Goal: Communication & Community: Participate in discussion

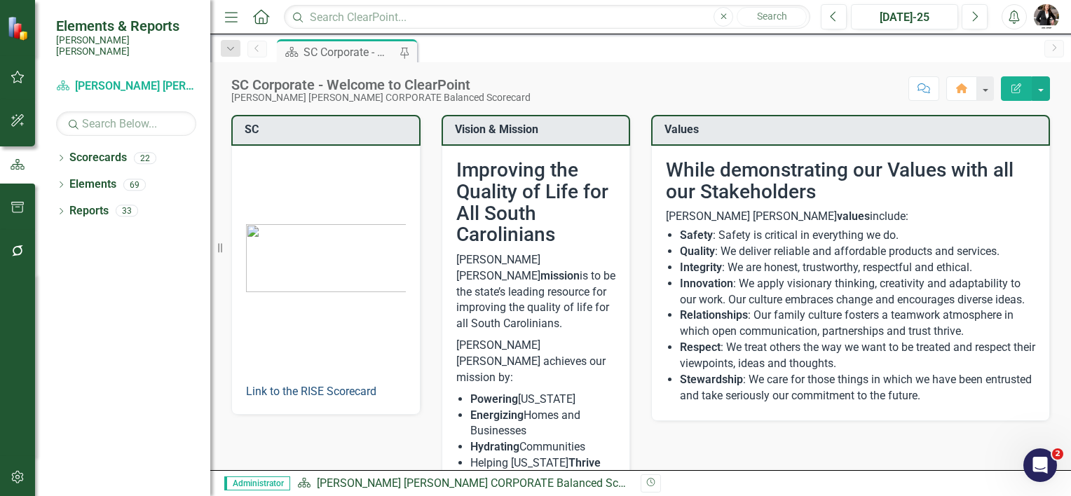
click at [295, 387] on link "Link to the RISE Scorecard" at bounding box center [311, 391] width 130 height 13
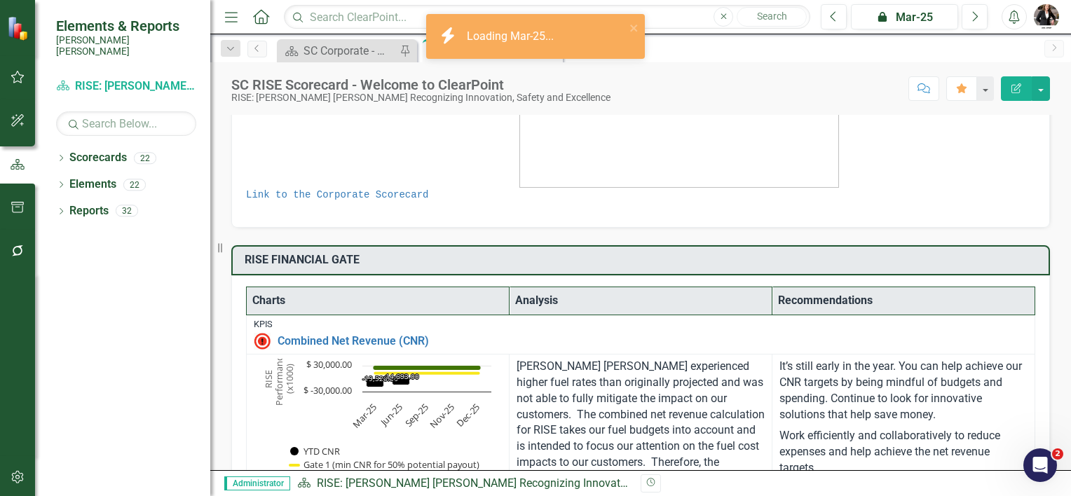
scroll to position [350, 0]
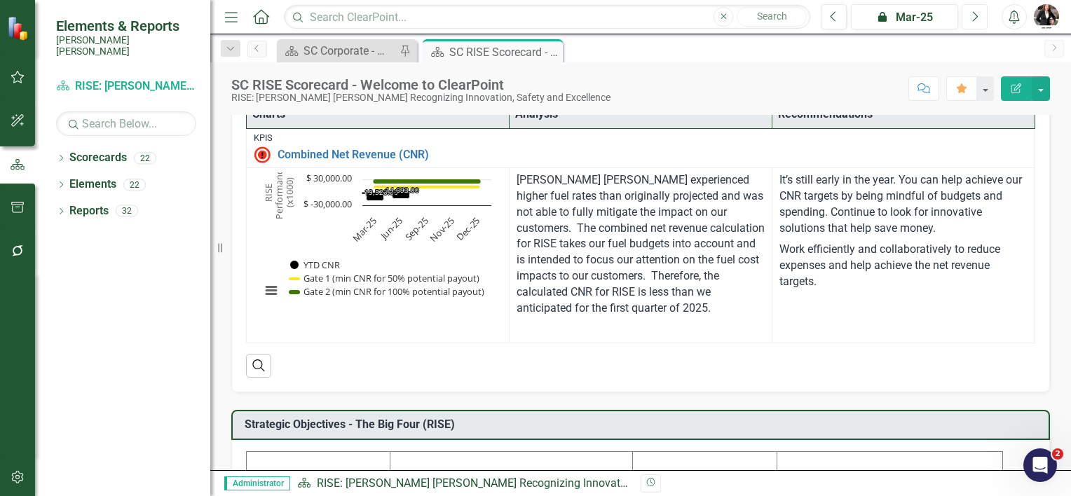
click at [973, 11] on icon "Next" at bounding box center [974, 17] width 8 height 13
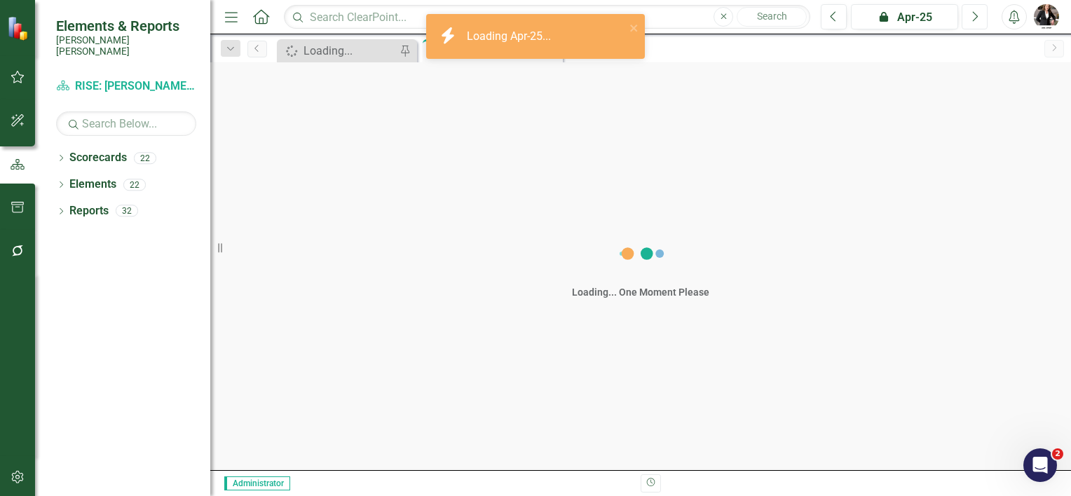
click at [973, 11] on icon "Next" at bounding box center [974, 17] width 8 height 13
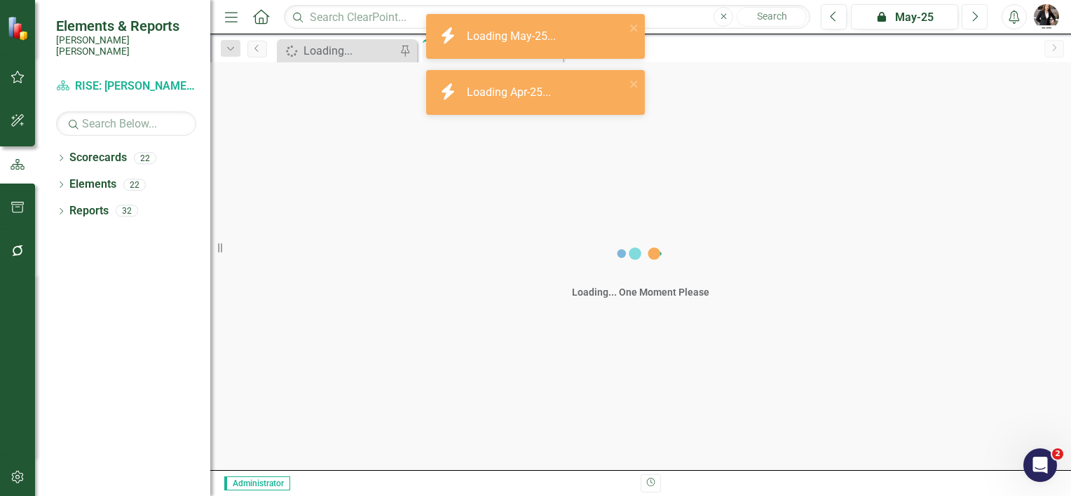
click at [973, 11] on icon "Next" at bounding box center [974, 17] width 8 height 13
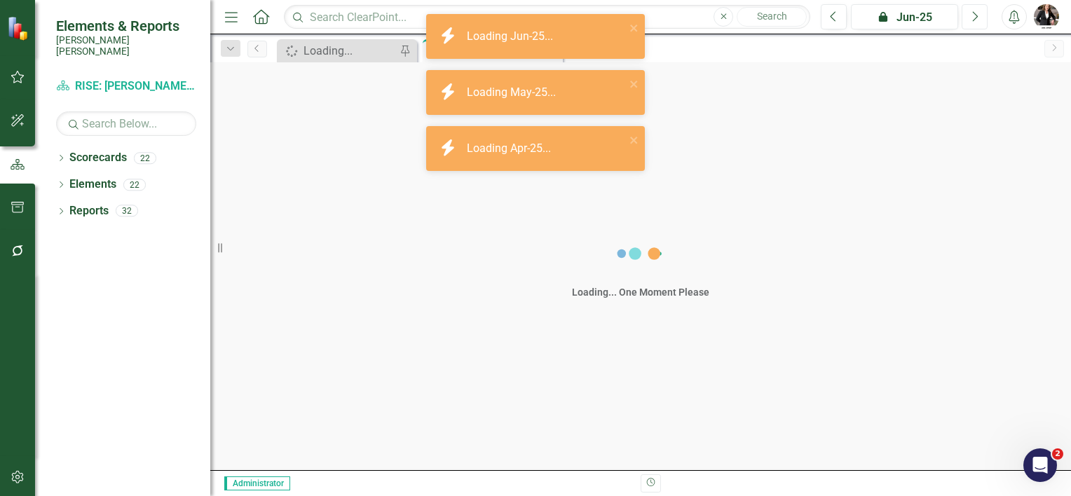
click at [973, 11] on icon "Next" at bounding box center [974, 17] width 8 height 13
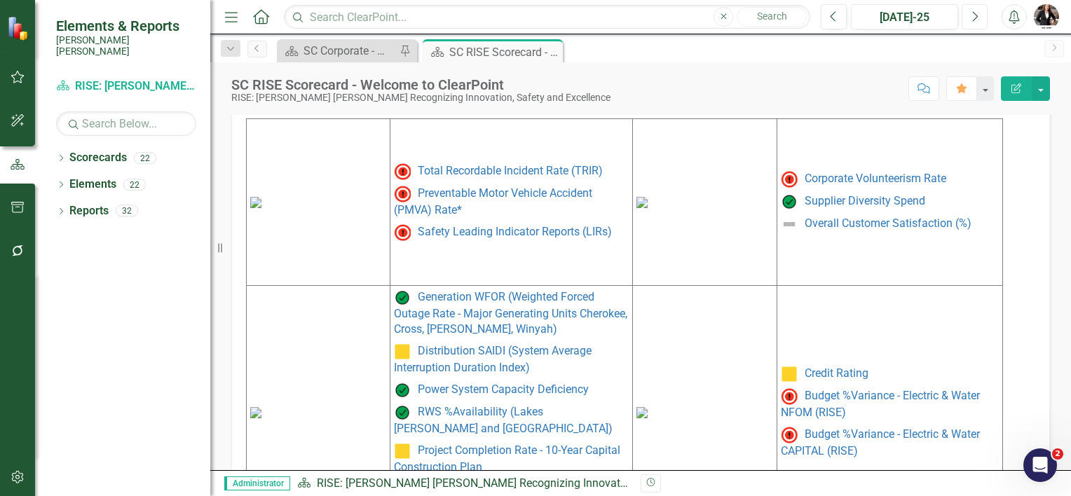
scroll to position [701, 0]
click at [261, 195] on img at bounding box center [255, 200] width 11 height 11
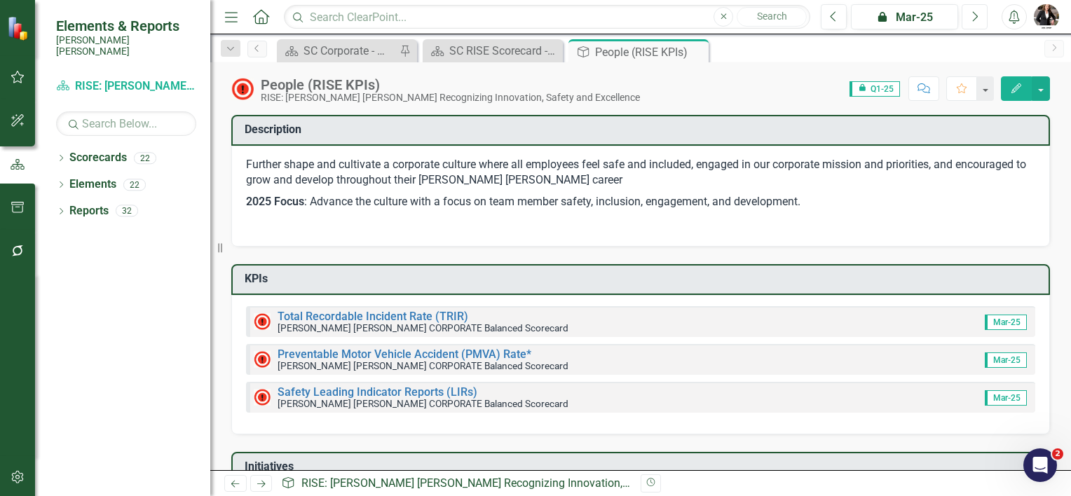
click at [979, 22] on button "Next" at bounding box center [974, 16] width 26 height 25
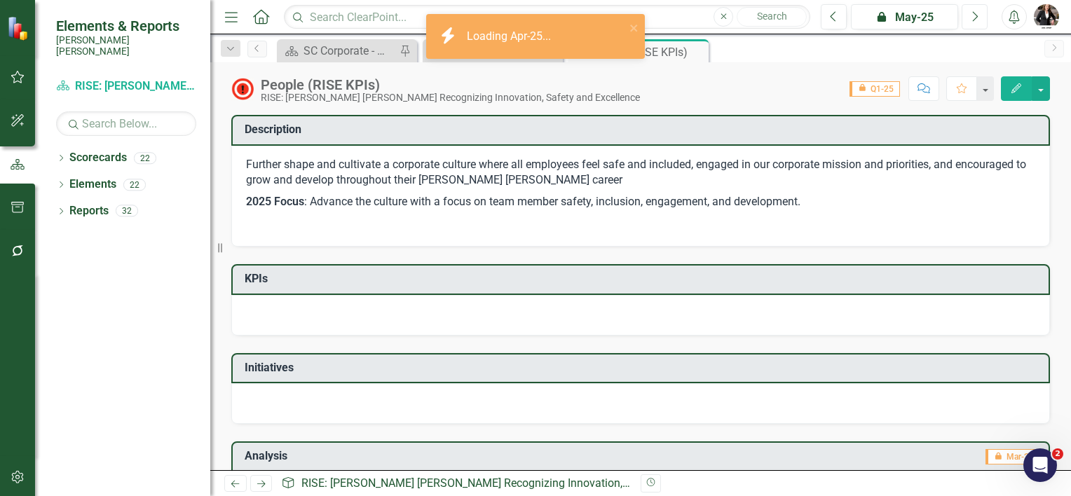
click at [979, 22] on button "Next" at bounding box center [974, 16] width 26 height 25
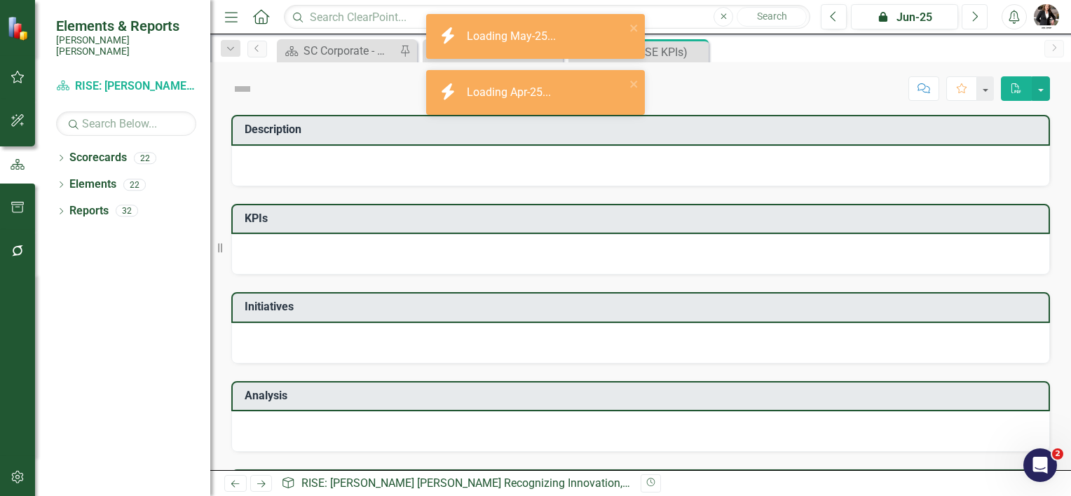
click at [979, 22] on button "Next" at bounding box center [974, 16] width 26 height 25
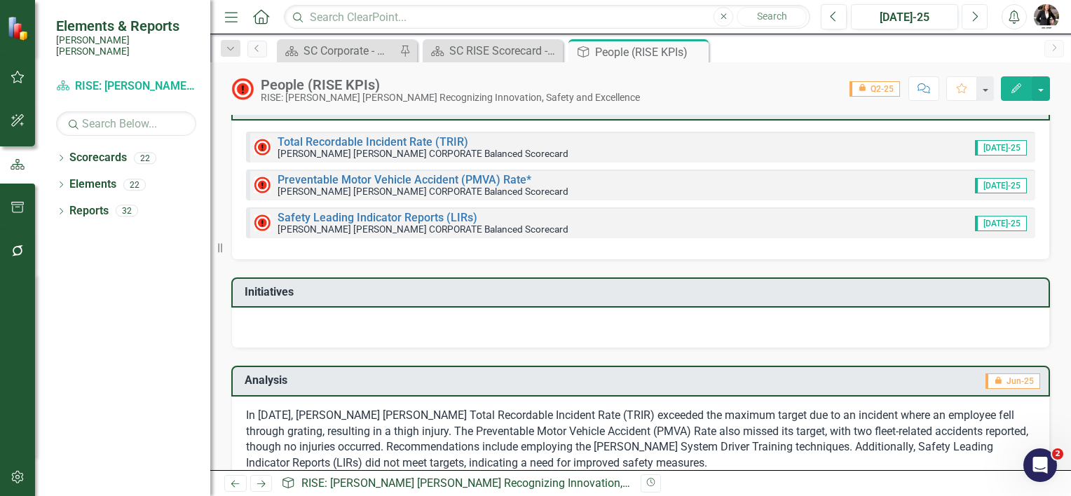
scroll to position [210, 0]
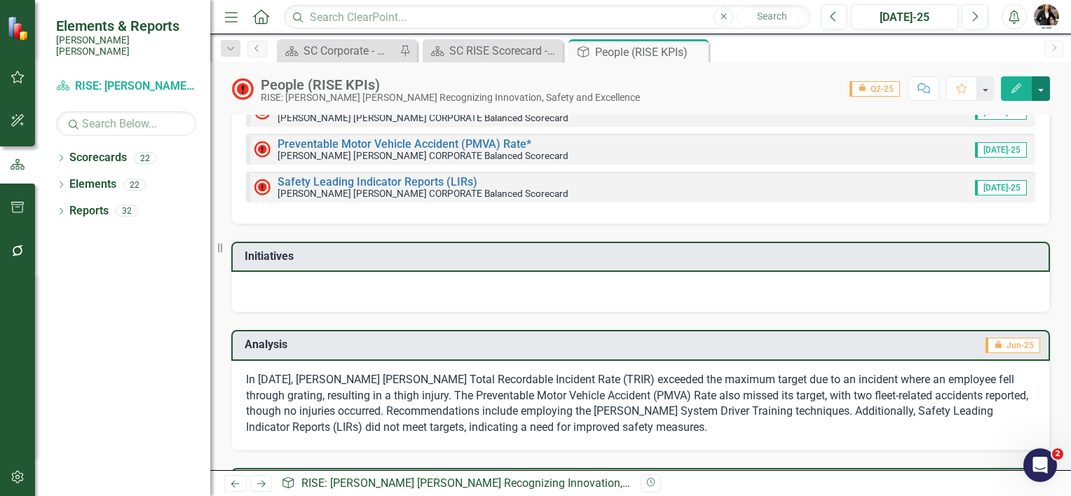
click at [1038, 89] on button "button" at bounding box center [1040, 88] width 18 height 25
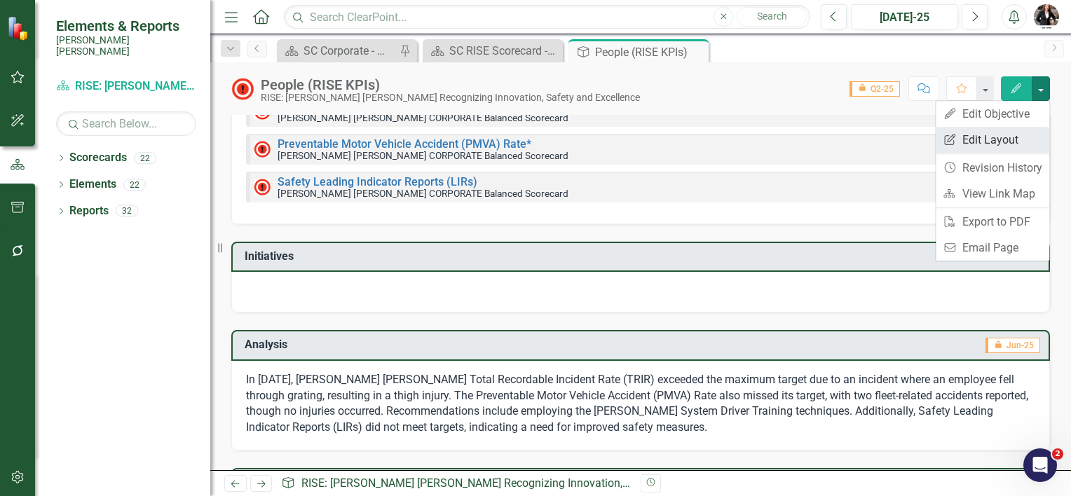
click at [975, 137] on link "Edit Report Edit Layout" at bounding box center [992, 140] width 114 height 26
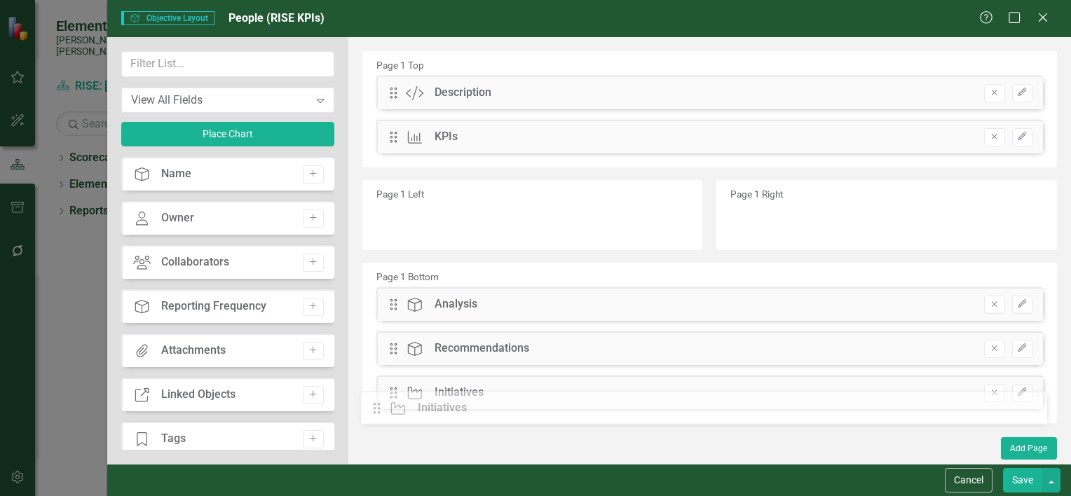
drag, startPoint x: 391, startPoint y: 182, endPoint x: 385, endPoint y: 409, distance: 227.1
click at [1010, 476] on button "Save" at bounding box center [1022, 480] width 39 height 25
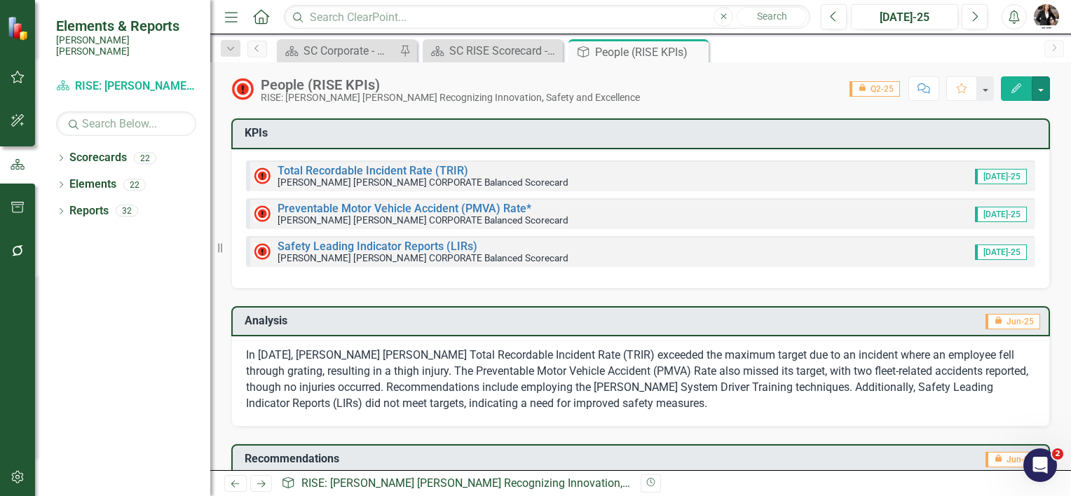
scroll to position [0, 0]
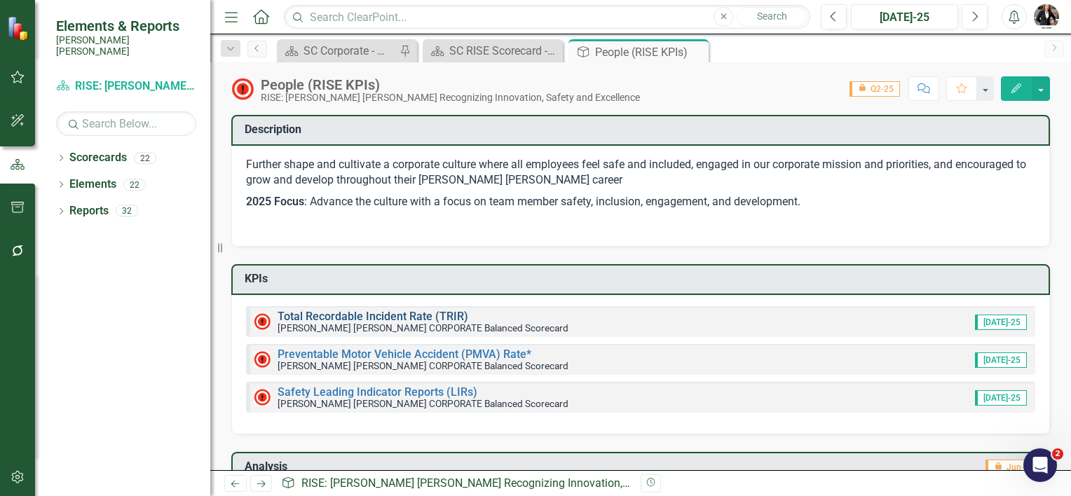
click at [350, 314] on link "Total Recordable Incident Rate (TRIR)" at bounding box center [372, 316] width 191 height 13
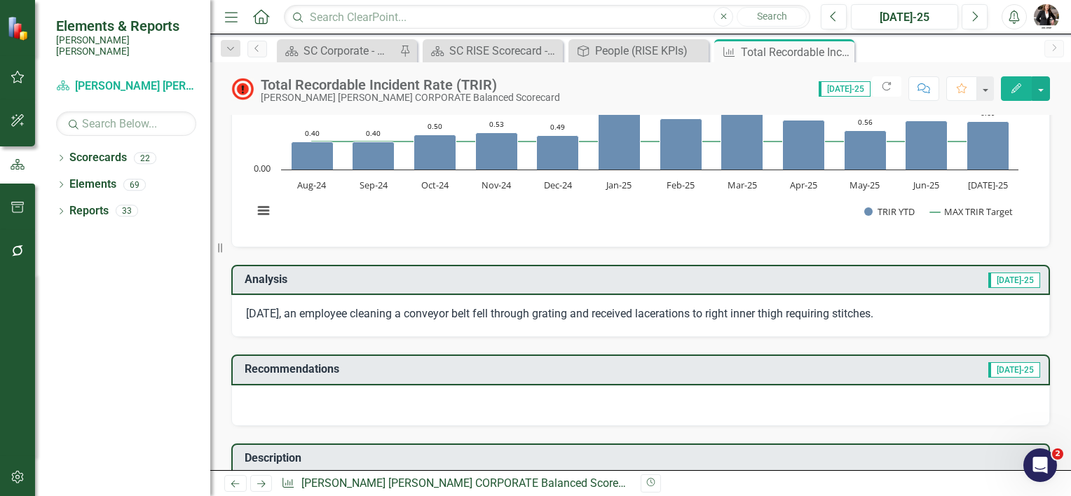
scroll to position [140, 0]
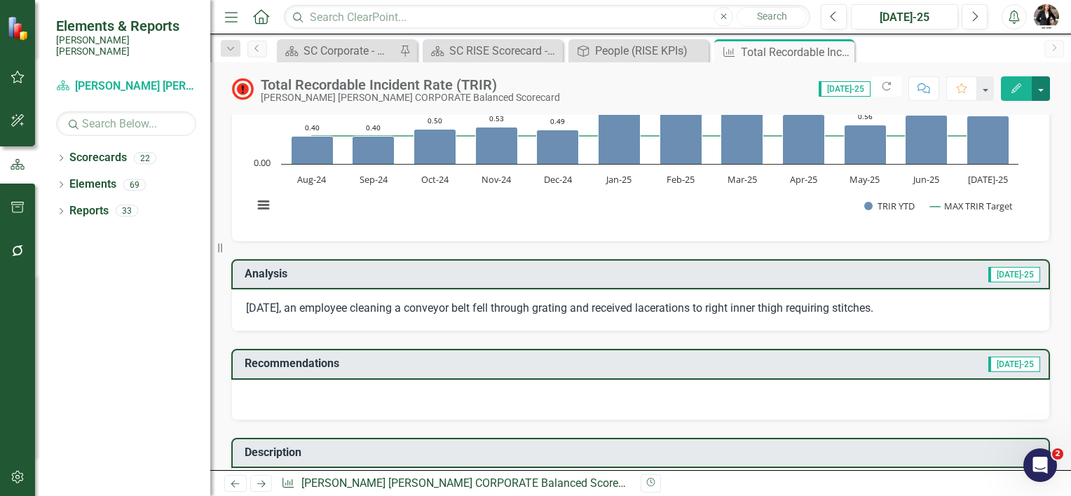
click at [1046, 86] on button "button" at bounding box center [1040, 88] width 18 height 25
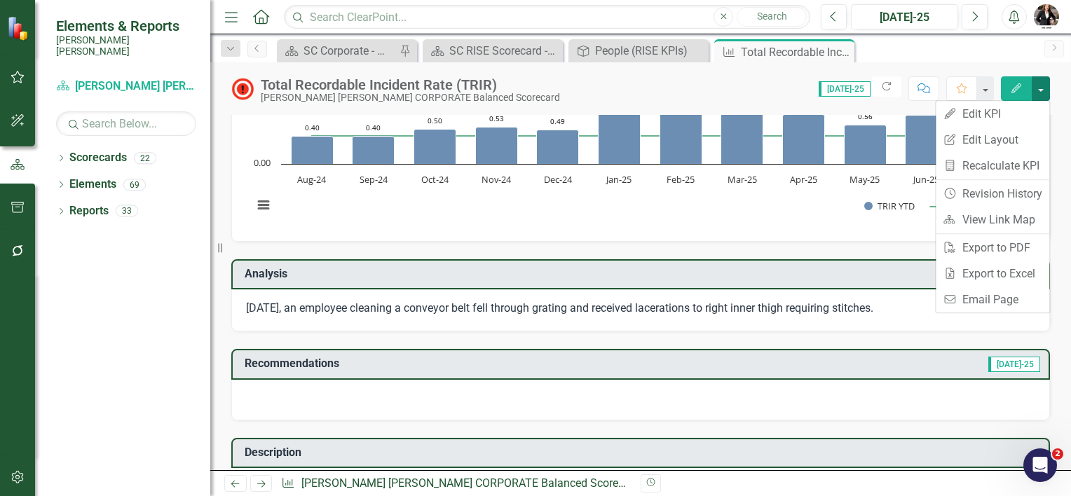
click at [1046, 86] on button "button" at bounding box center [1040, 88] width 18 height 25
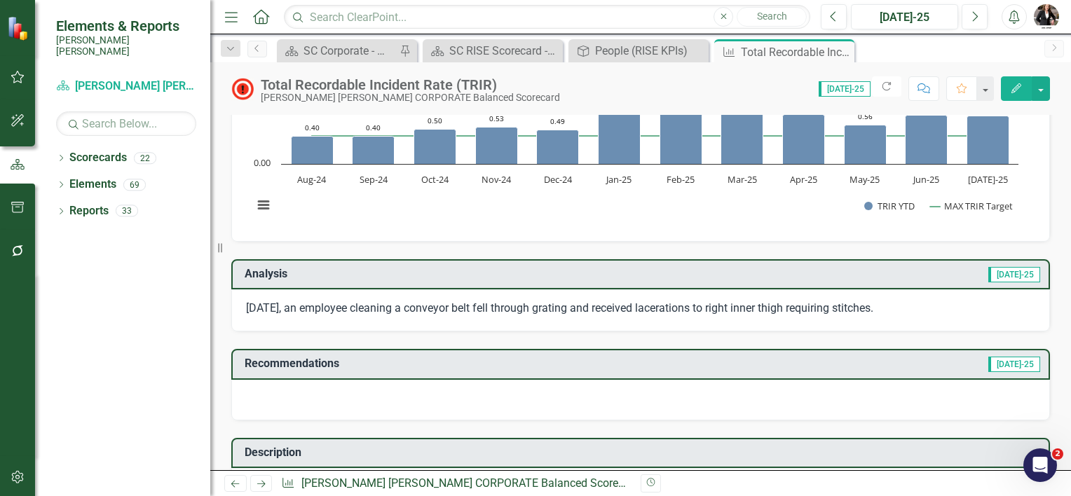
click at [926, 84] on icon "Comment" at bounding box center [923, 88] width 13 height 10
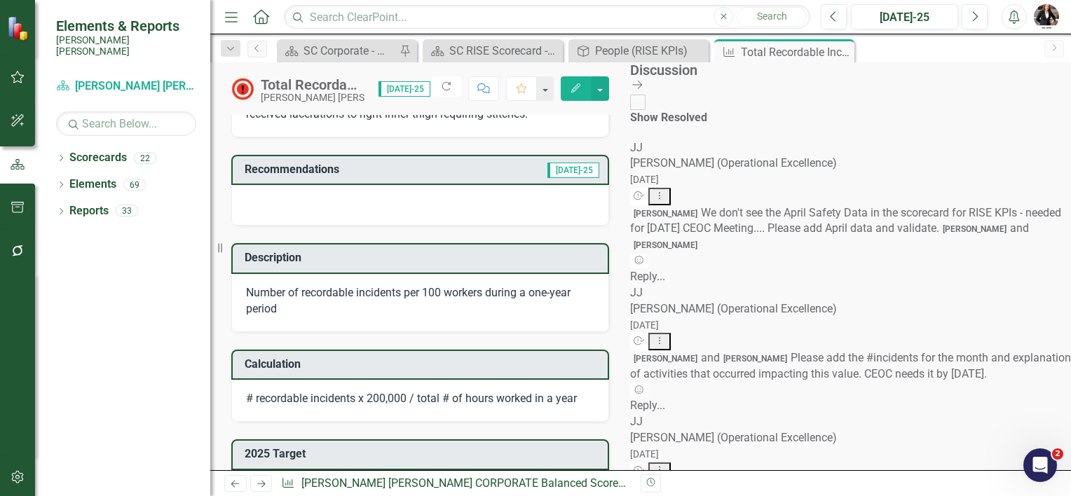
scroll to position [0, 0]
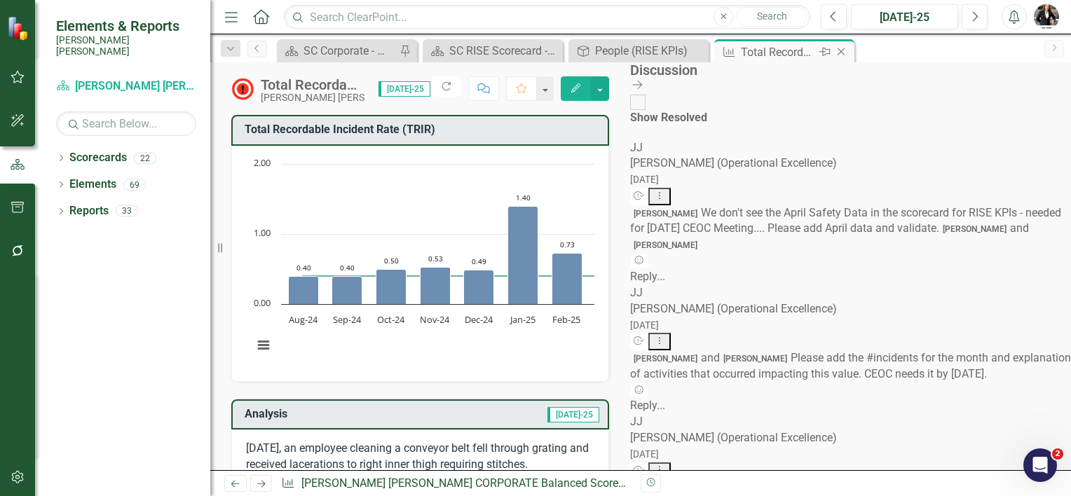
click at [841, 53] on icon "Close" at bounding box center [841, 51] width 14 height 11
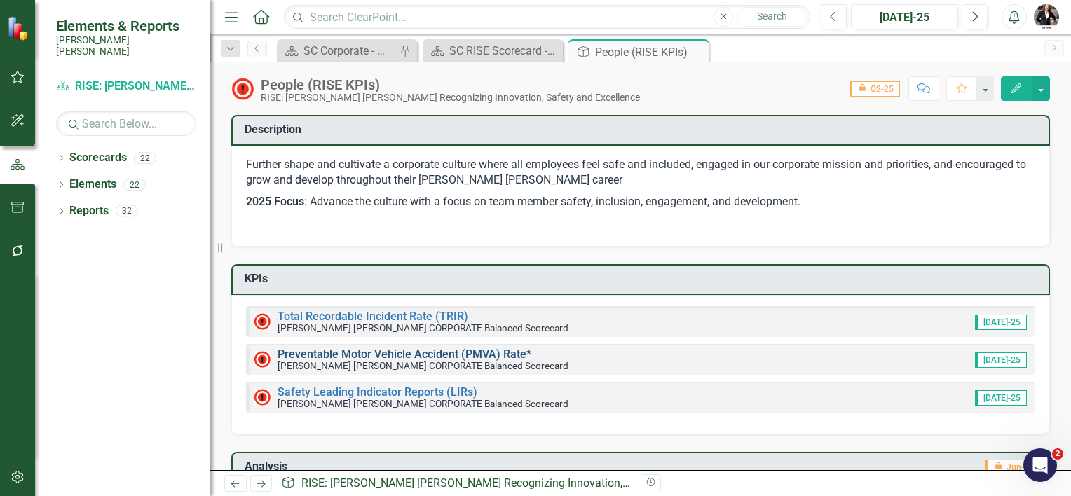
click at [346, 352] on link "Preventable Motor Vehicle Accident (PMVA) Rate*" at bounding box center [404, 354] width 254 height 13
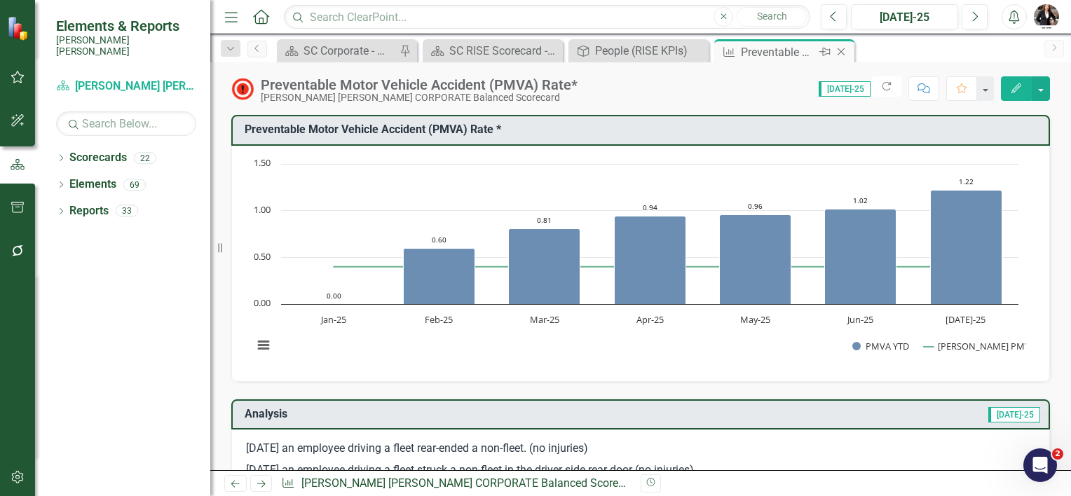
click at [843, 53] on icon "Close" at bounding box center [841, 51] width 14 height 11
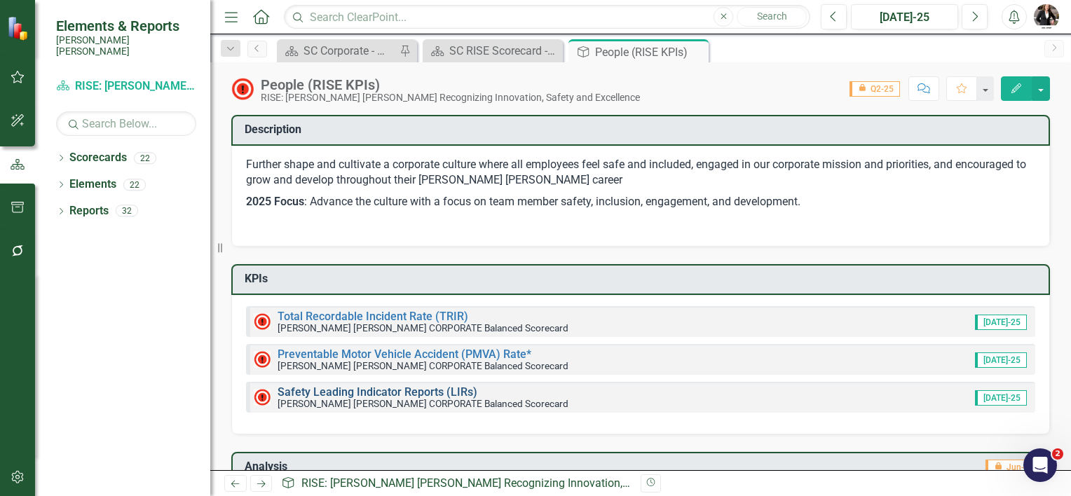
click at [320, 387] on link "Safety Leading Indicator Reports (LIRs)" at bounding box center [377, 391] width 200 height 13
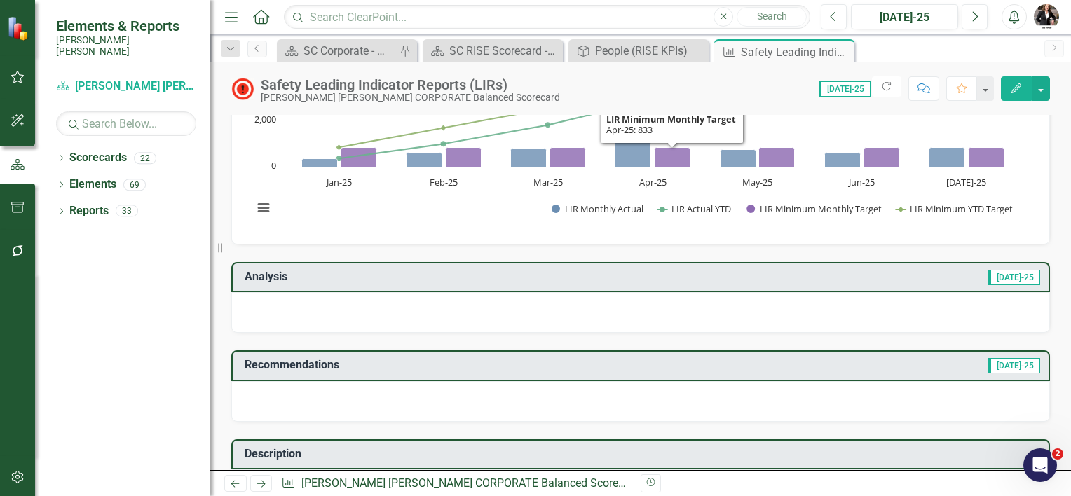
scroll to position [210, 0]
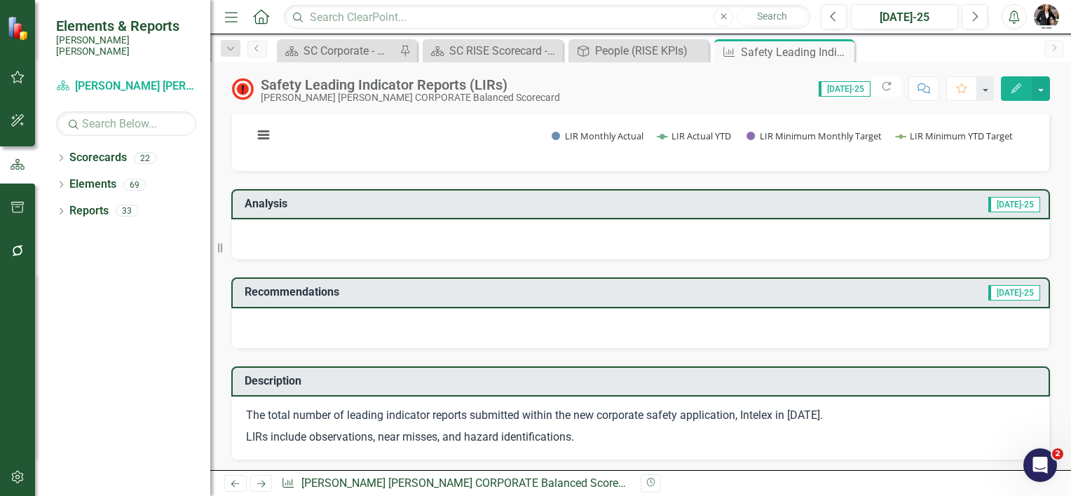
click at [417, 235] on div at bounding box center [640, 239] width 818 height 41
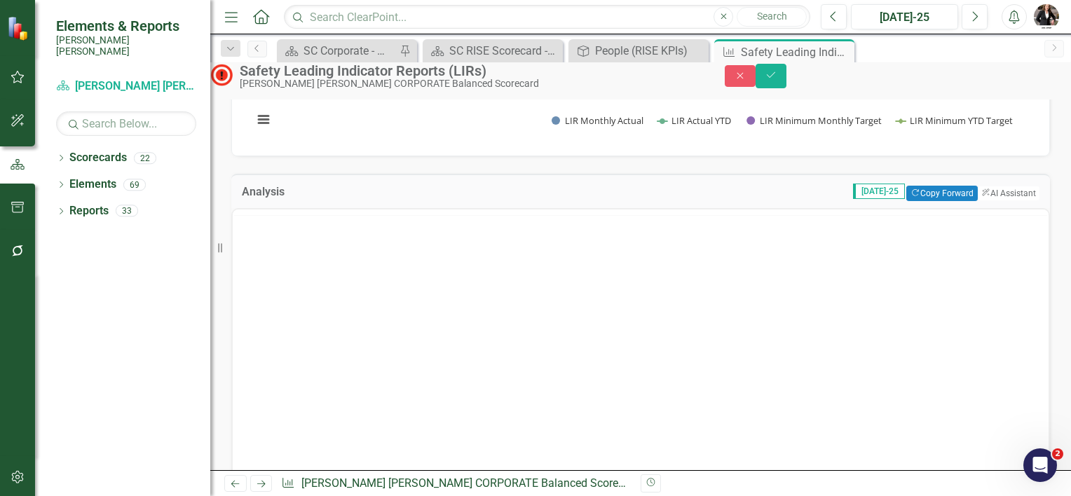
scroll to position [0, 0]
click at [990, 201] on button "ClearPoint AI AI Assistant" at bounding box center [1007, 193] width 63 height 15
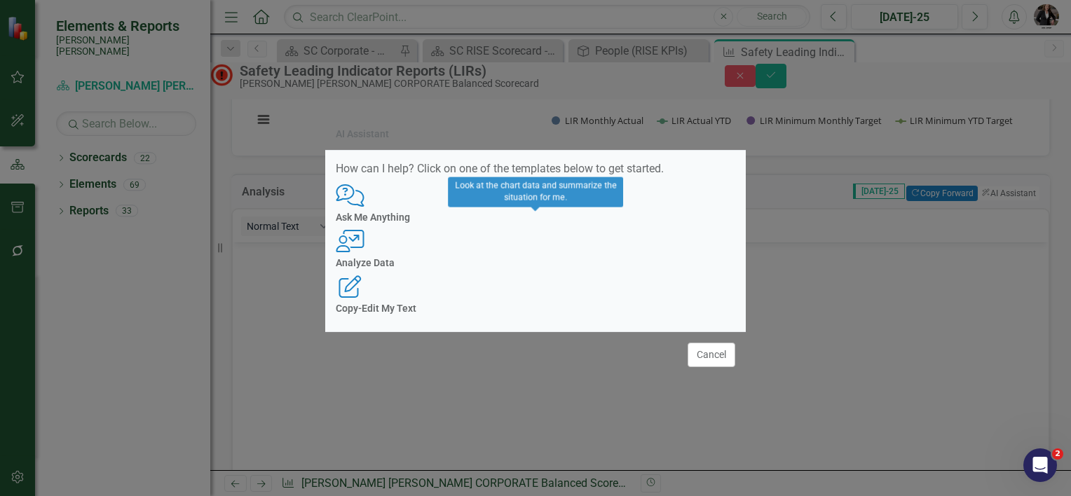
click at [364, 230] on icon "User with Chart" at bounding box center [350, 241] width 29 height 22
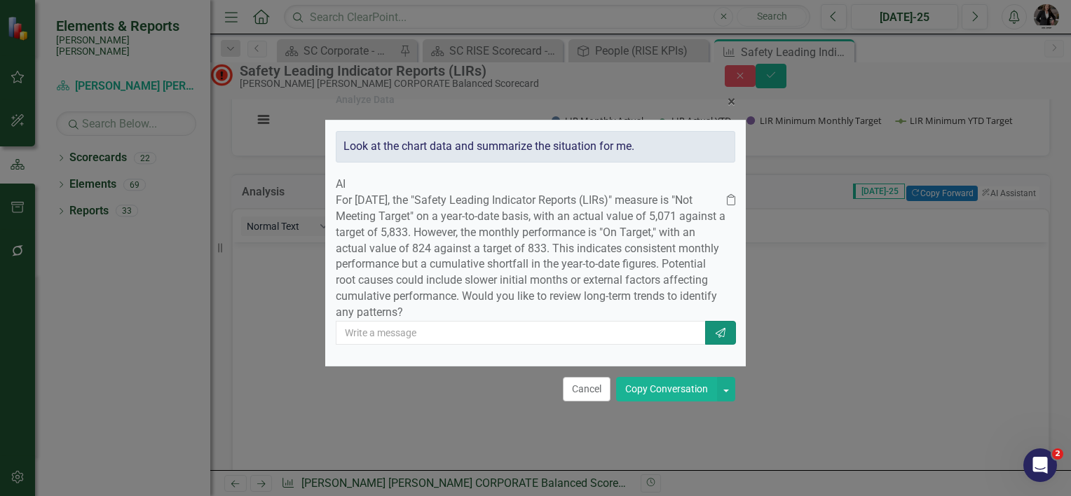
click at [714, 338] on icon "Send" at bounding box center [720, 333] width 13 height 10
click at [666, 401] on button "Copy Conversation" at bounding box center [666, 389] width 101 height 25
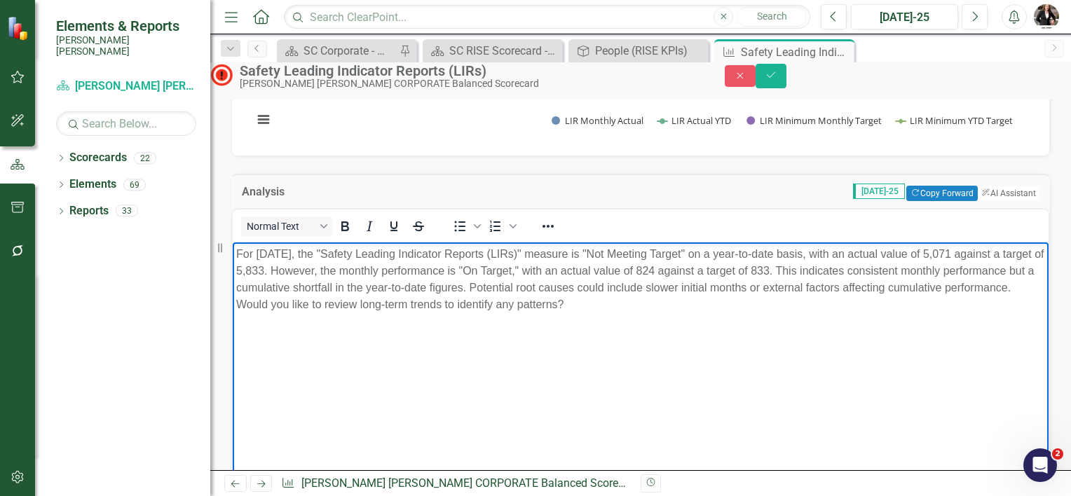
drag, startPoint x: 363, startPoint y: 306, endPoint x: 696, endPoint y: 297, distance: 333.6
click at [696, 297] on p "For [DATE], the "Safety Leading Indicator Reports (LIRs)" measure is "Not Meeti…" at bounding box center [640, 278] width 809 height 67
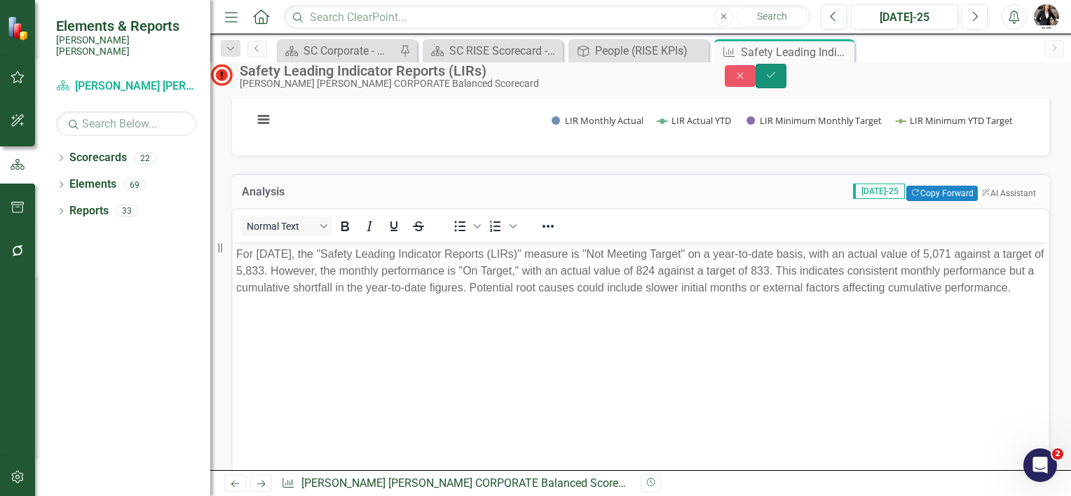
click at [777, 78] on icon "Save" at bounding box center [770, 75] width 13 height 10
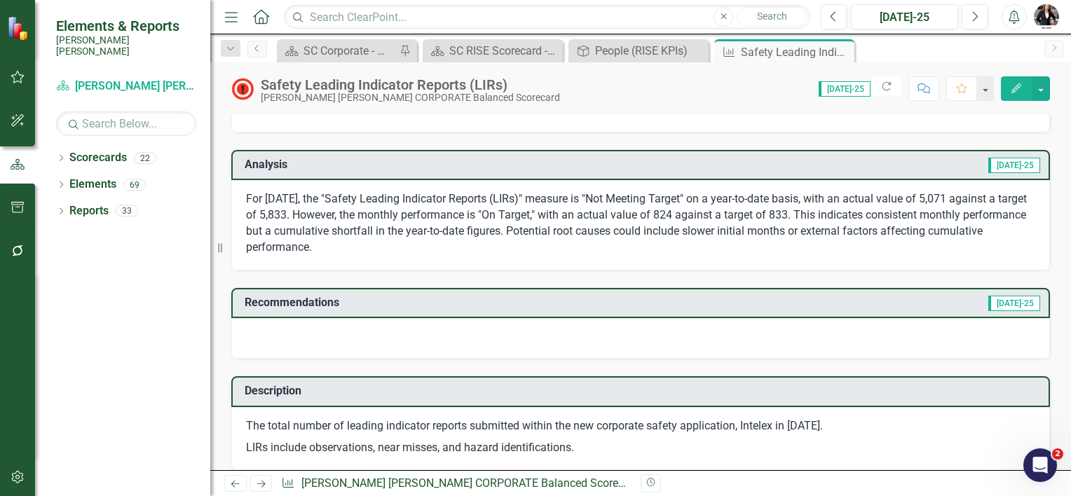
scroll to position [280, 0]
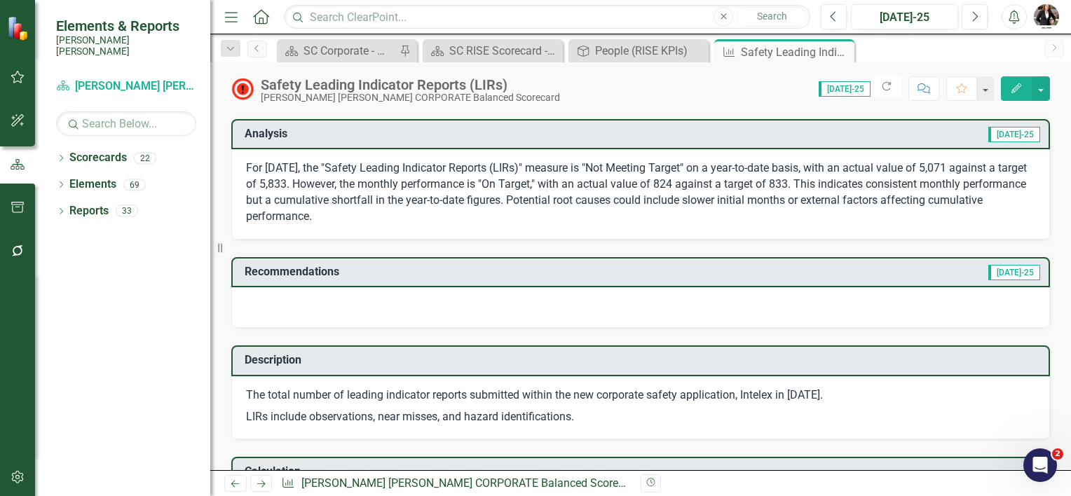
click at [448, 308] on div at bounding box center [640, 307] width 818 height 41
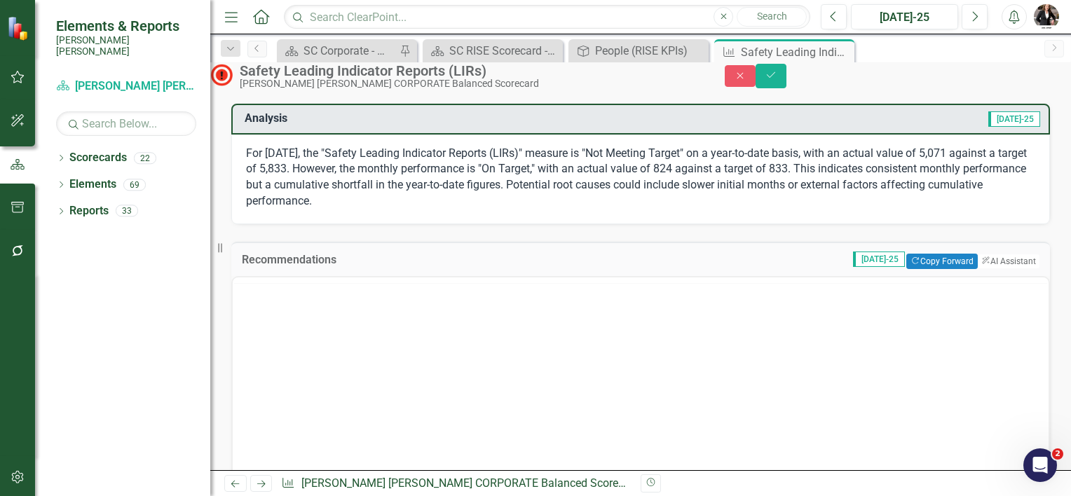
scroll to position [0, 0]
click at [987, 269] on button "ClearPoint AI AI Assistant" at bounding box center [1007, 261] width 63 height 15
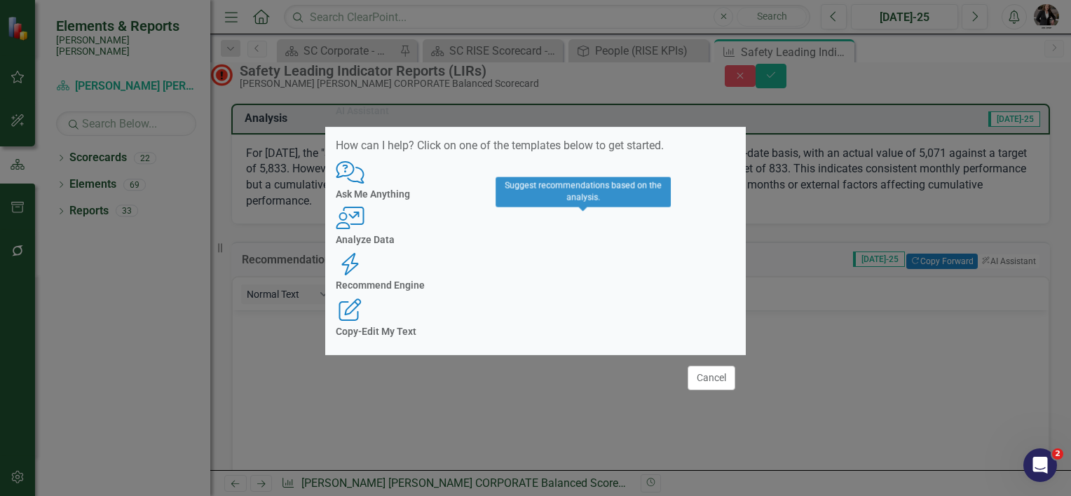
click at [558, 280] on h4 "Recommend Engine" at bounding box center [535, 285] width 399 height 11
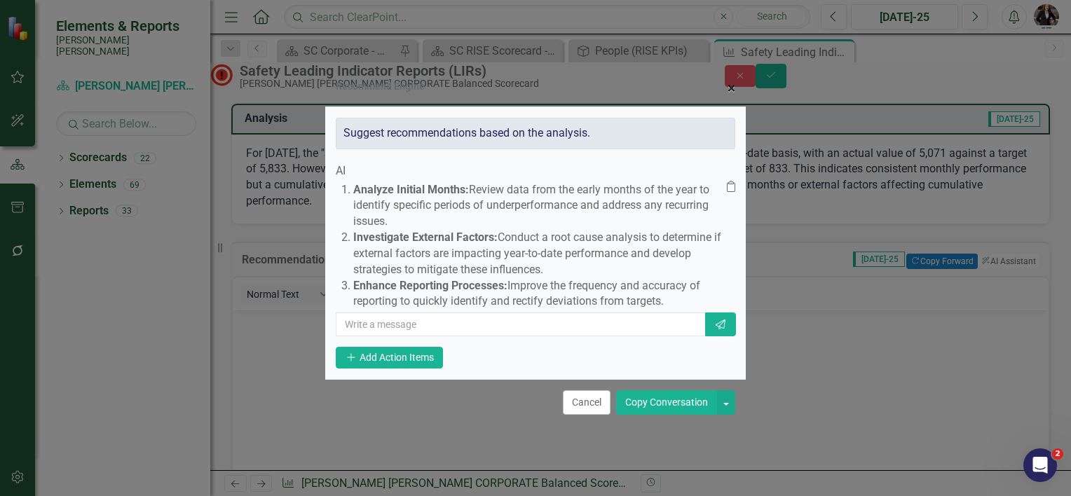
click at [729, 80] on span "×" at bounding box center [731, 88] width 8 height 17
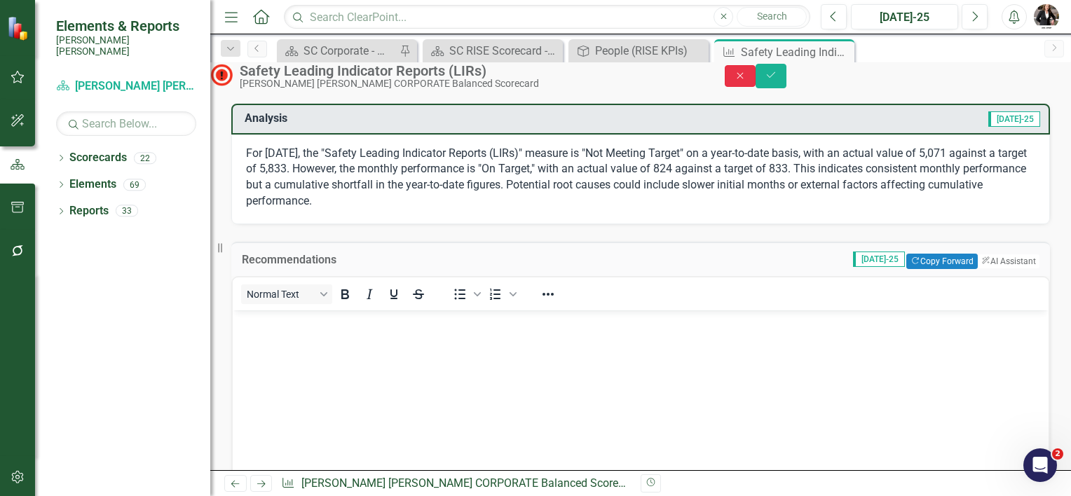
click at [743, 78] on icon "button" at bounding box center [739, 75] width 6 height 6
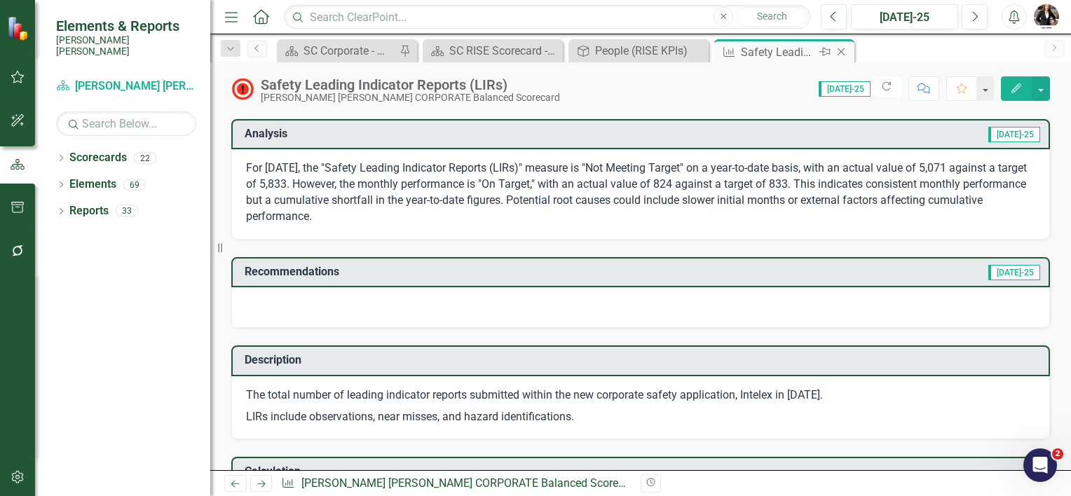
click at [841, 50] on icon "Close" at bounding box center [841, 51] width 14 height 11
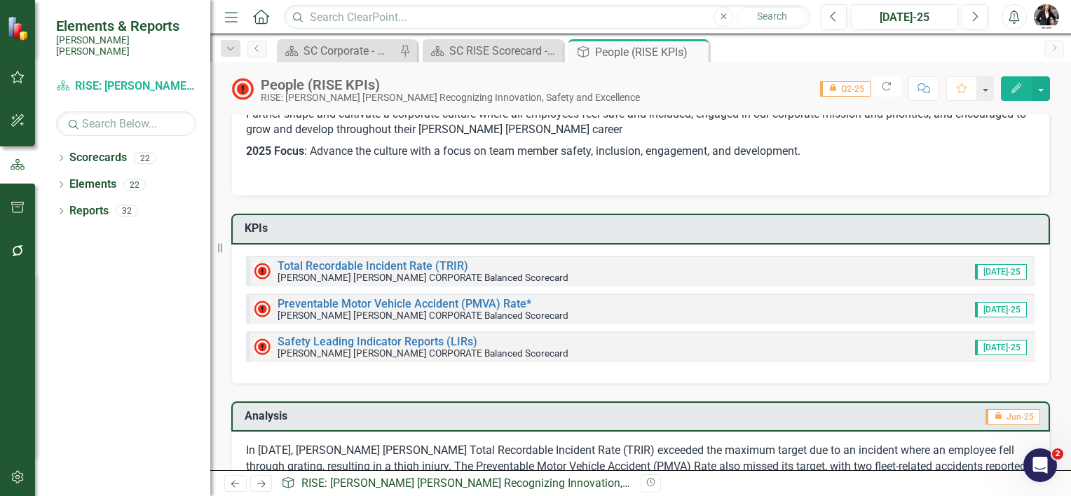
scroll to position [280, 0]
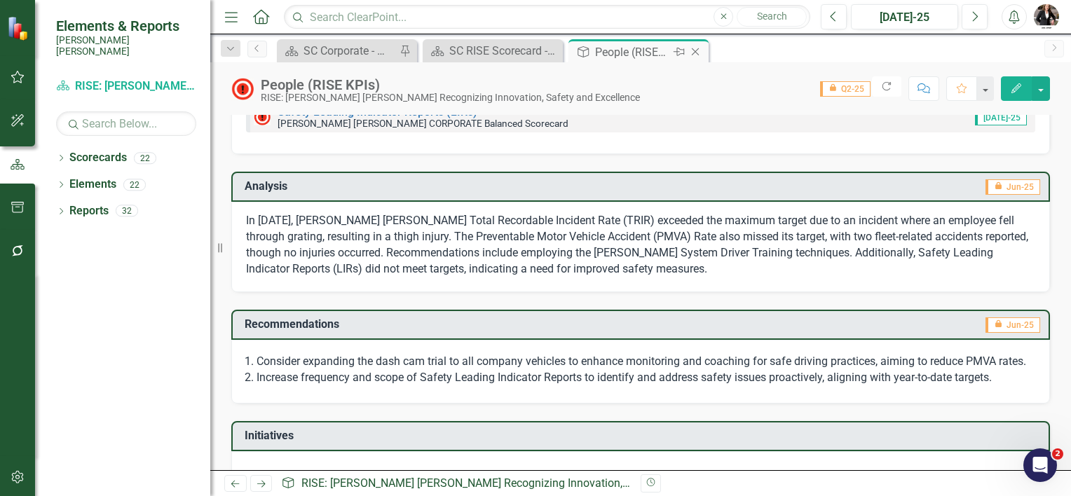
click at [695, 48] on icon "Close" at bounding box center [695, 51] width 14 height 11
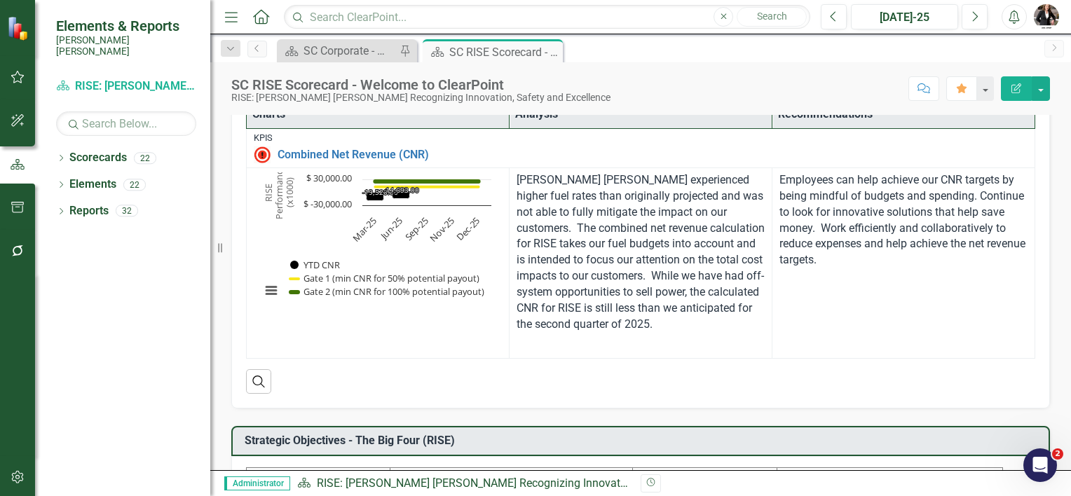
scroll to position [701, 0]
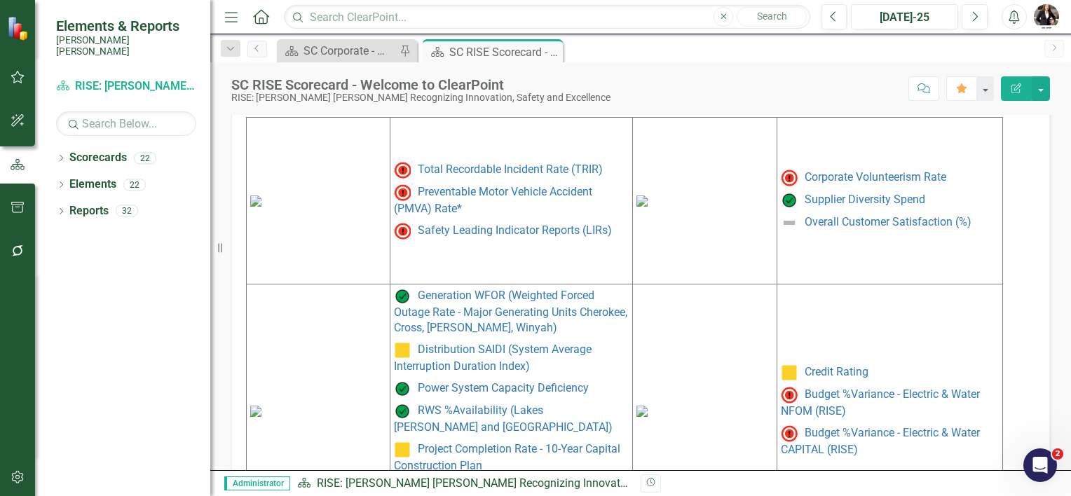
click at [647, 200] on img at bounding box center [641, 200] width 11 height 11
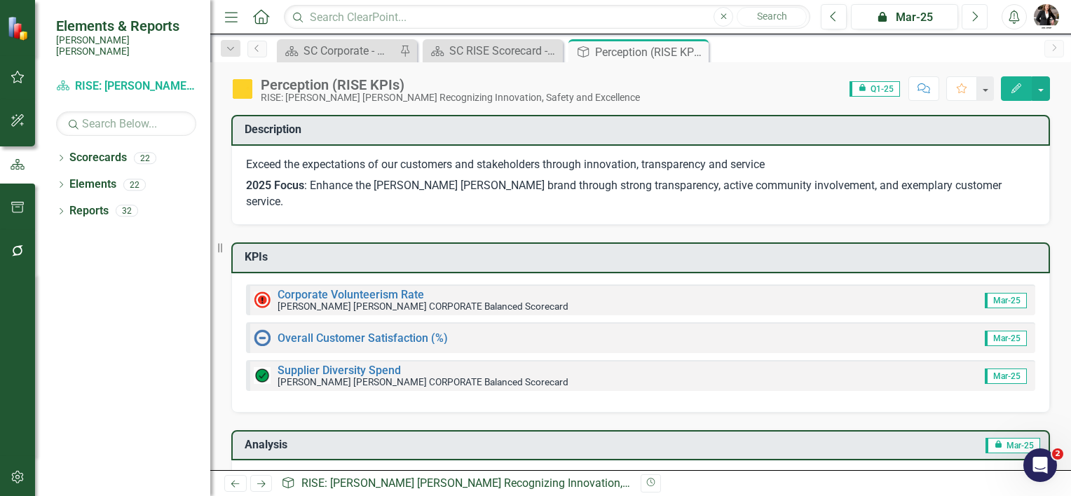
click at [973, 20] on icon "button" at bounding box center [976, 16] width 6 height 10
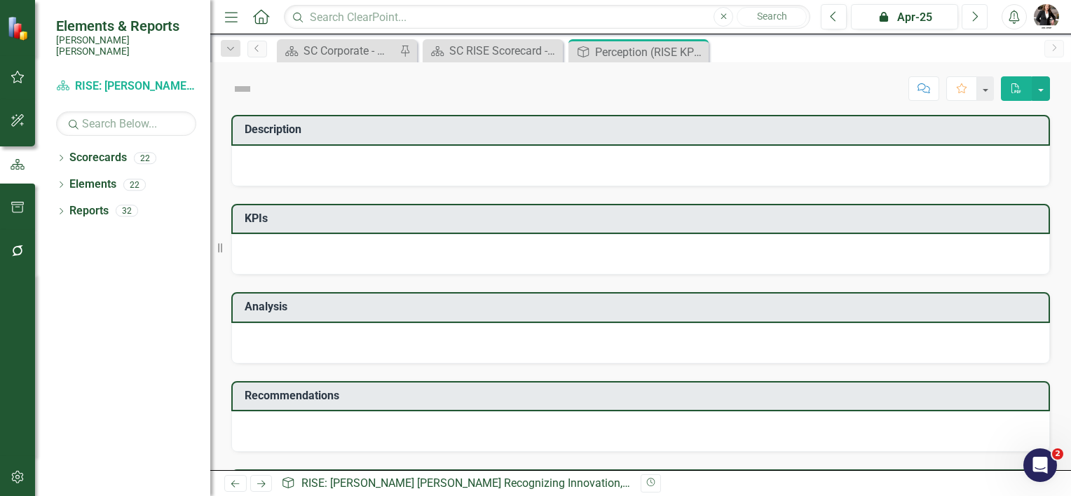
click at [973, 20] on icon "button" at bounding box center [976, 16] width 6 height 10
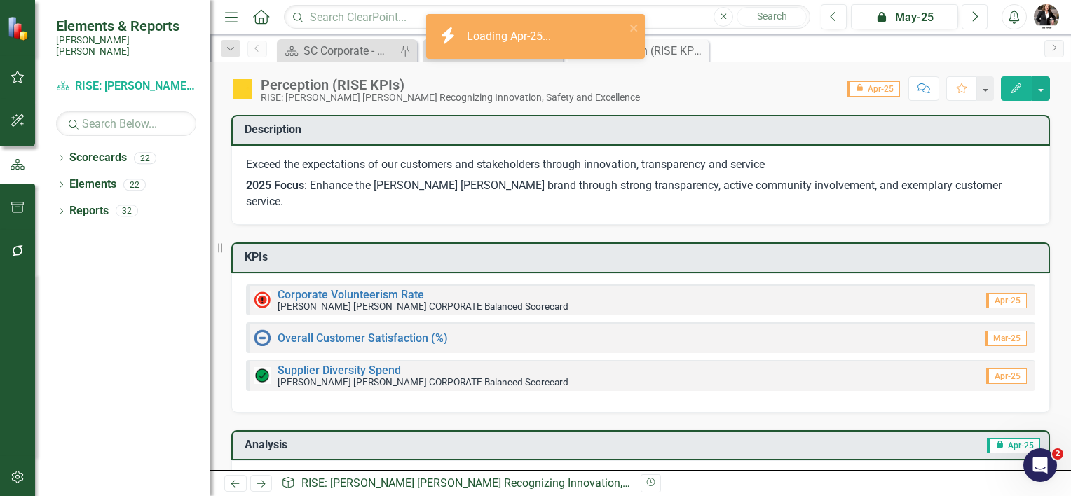
click at [973, 20] on icon "button" at bounding box center [976, 16] width 6 height 10
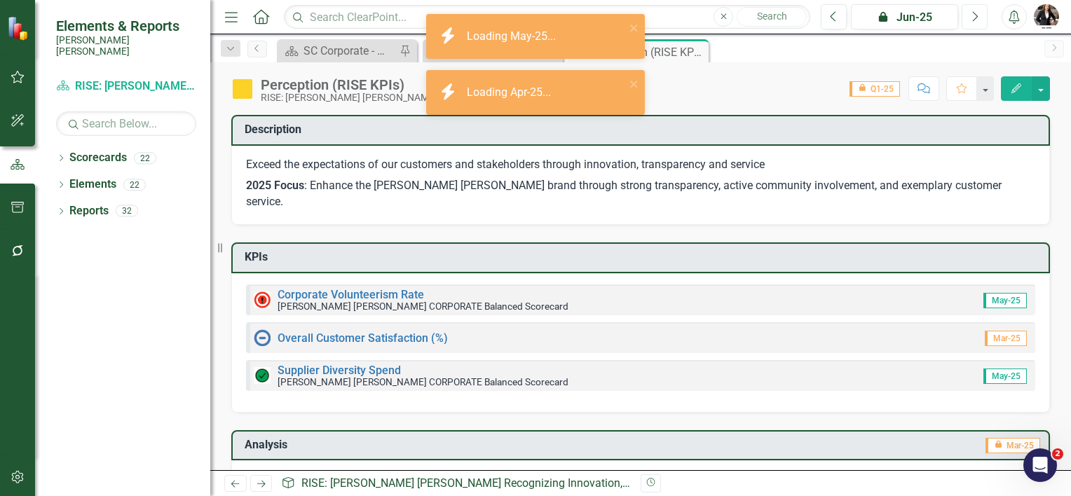
click at [973, 20] on icon "button" at bounding box center [976, 16] width 6 height 10
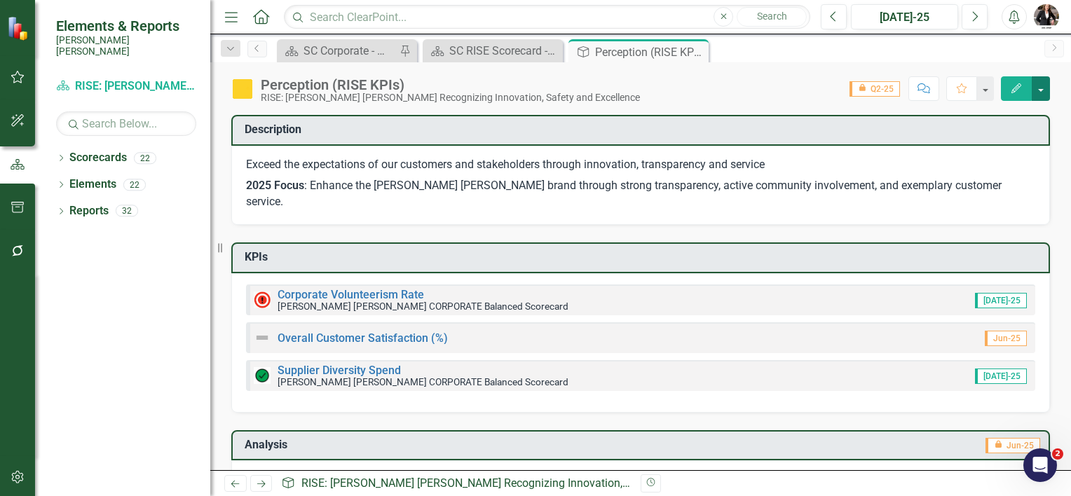
click at [1041, 81] on button "button" at bounding box center [1040, 88] width 18 height 25
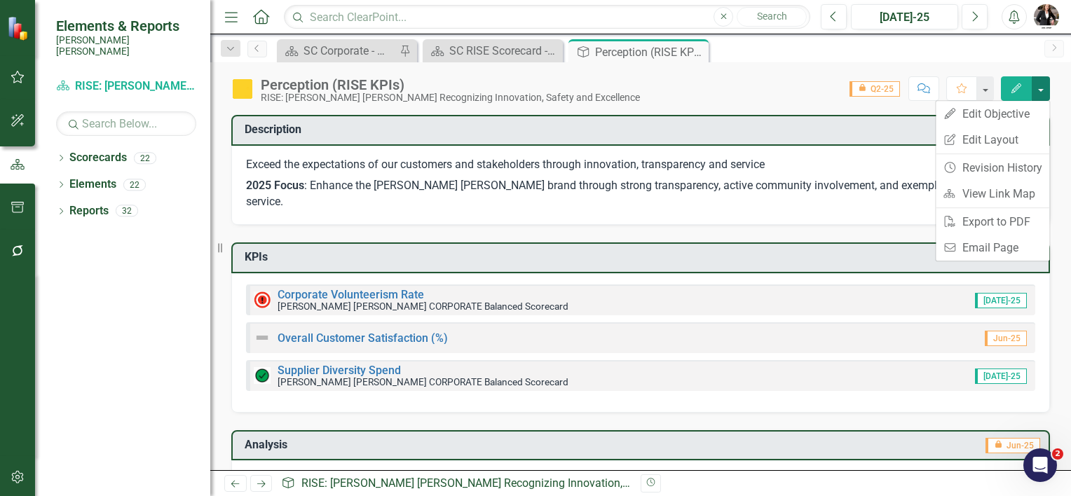
click at [1041, 81] on button "button" at bounding box center [1040, 88] width 18 height 25
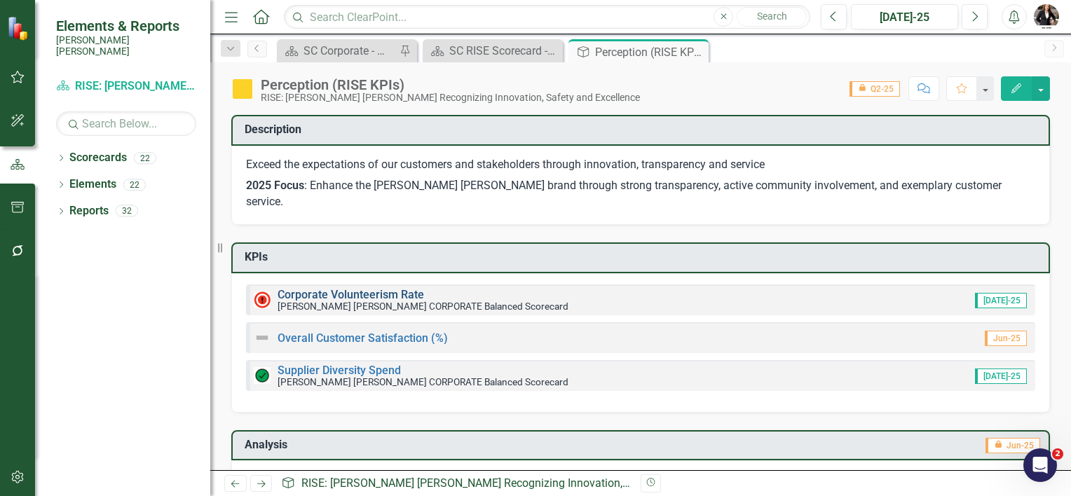
click at [349, 288] on link "Corporate Volunteerism Rate" at bounding box center [350, 294] width 146 height 13
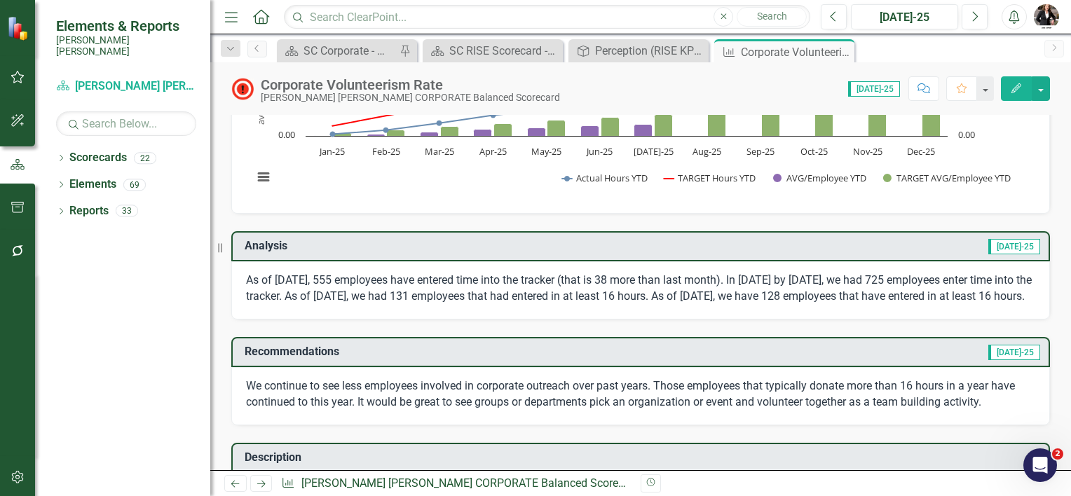
scroll to position [210, 0]
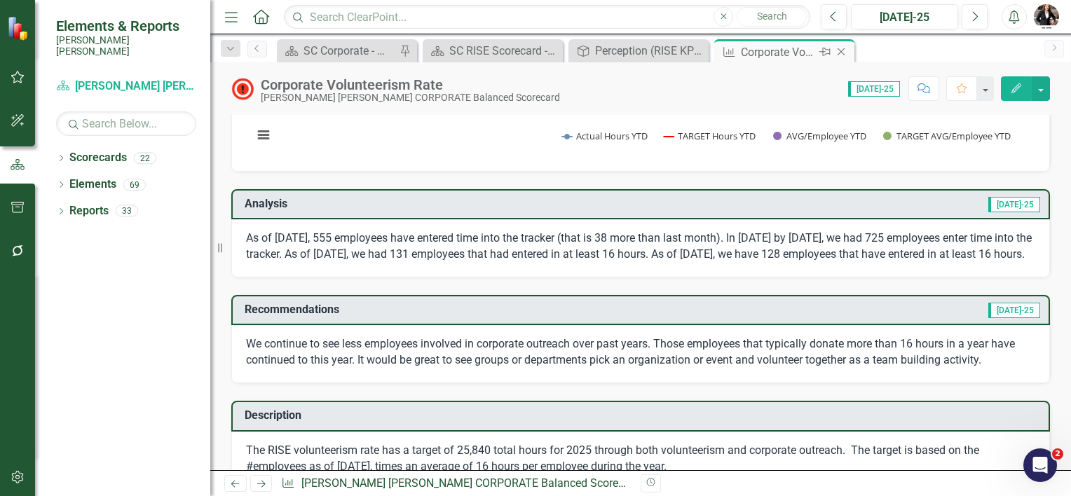
click at [846, 53] on icon "Close" at bounding box center [841, 51] width 14 height 11
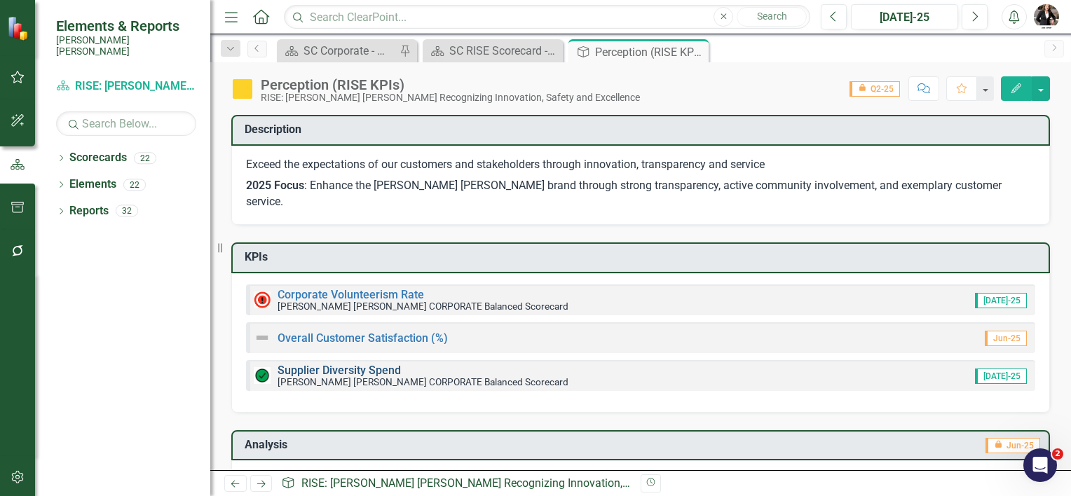
click at [348, 364] on link "Supplier Diversity Spend" at bounding box center [338, 370] width 123 height 13
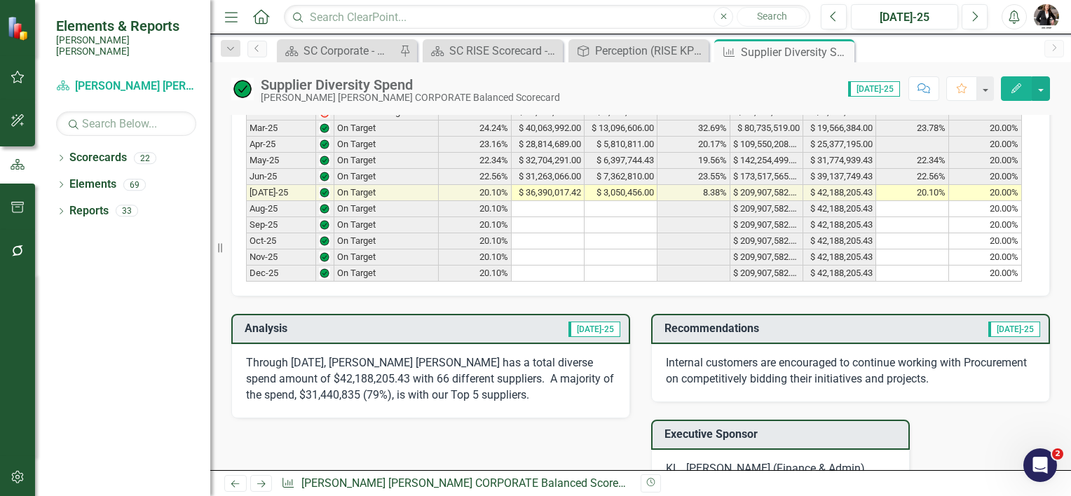
scroll to position [1051, 0]
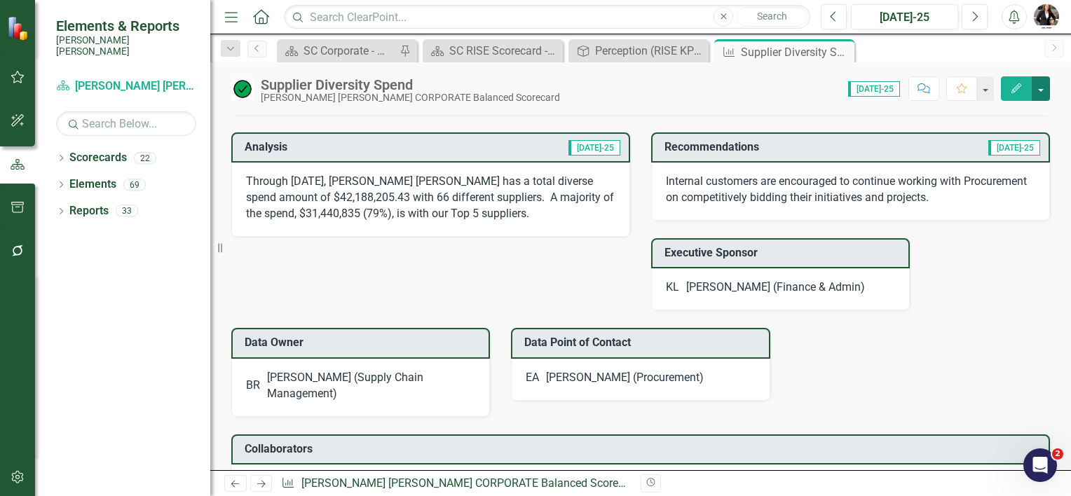
click at [1036, 83] on button "button" at bounding box center [1040, 88] width 18 height 25
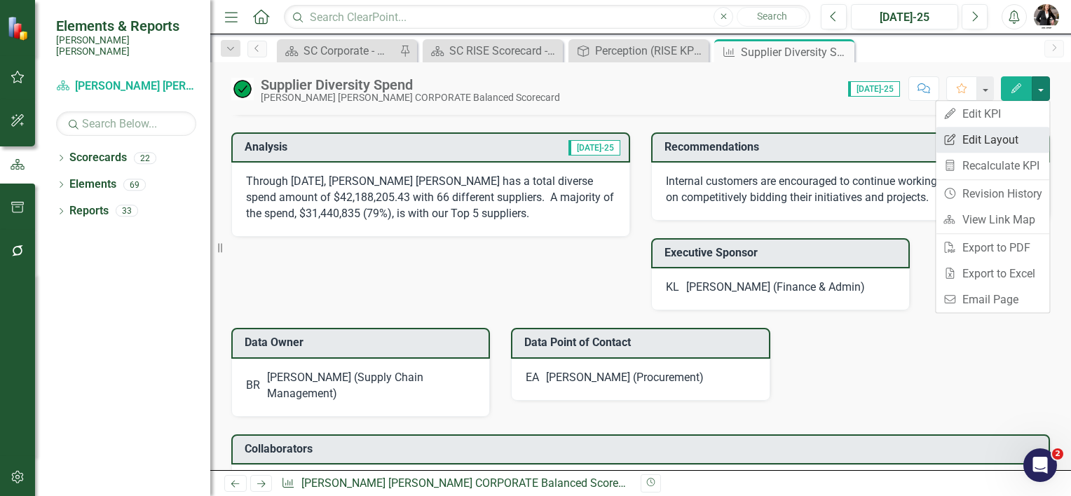
click at [1003, 145] on link "Edit Report Edit Layout" at bounding box center [992, 140] width 114 height 26
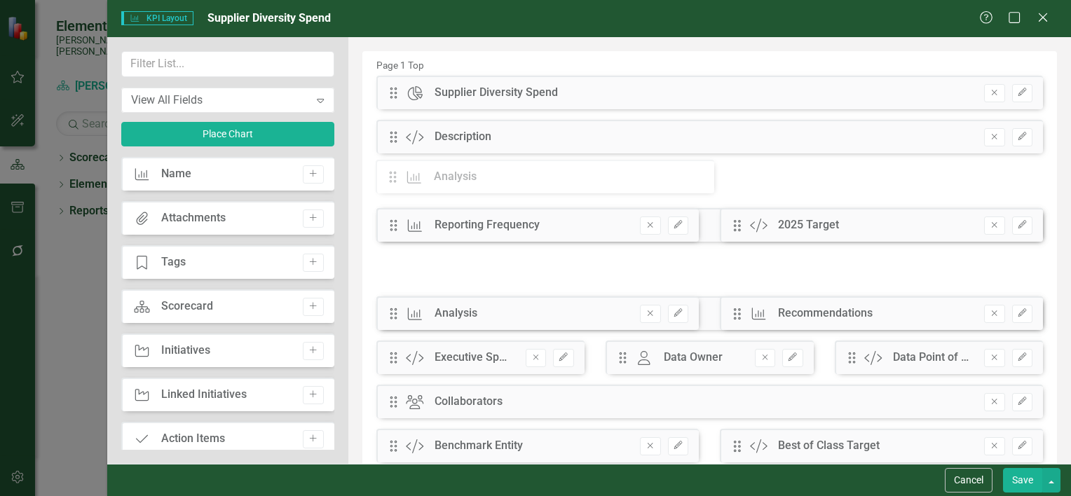
drag, startPoint x: 394, startPoint y: 316, endPoint x: 404, endPoint y: 179, distance: 137.0
click at [404, 179] on div "The fields (or pods) that are available for you to include on the detail page a…" at bounding box center [709, 361] width 722 height 649
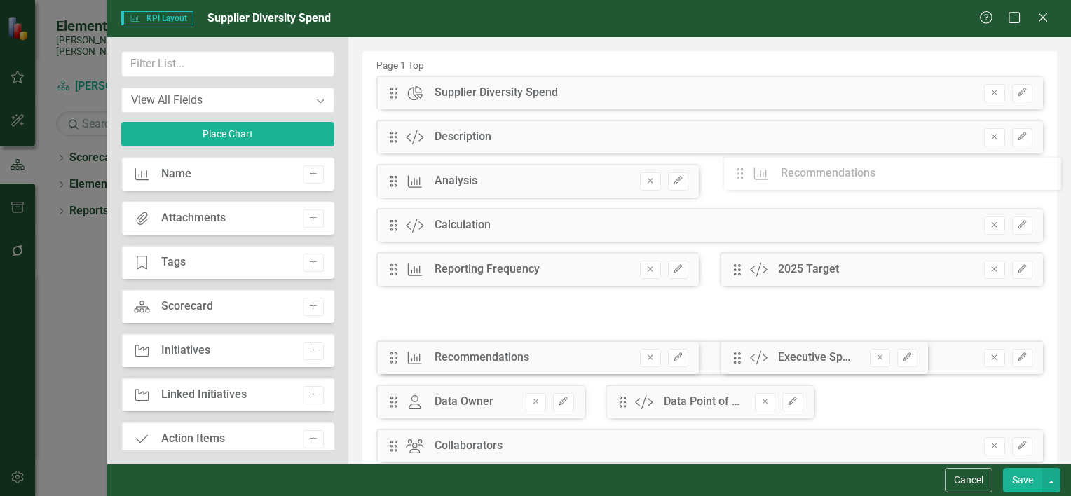
drag, startPoint x: 390, startPoint y: 362, endPoint x: 746, endPoint y: 178, distance: 401.4
click at [746, 178] on div "The fields (or pods) that are available for you to include on the detail page a…" at bounding box center [709, 383] width 722 height 693
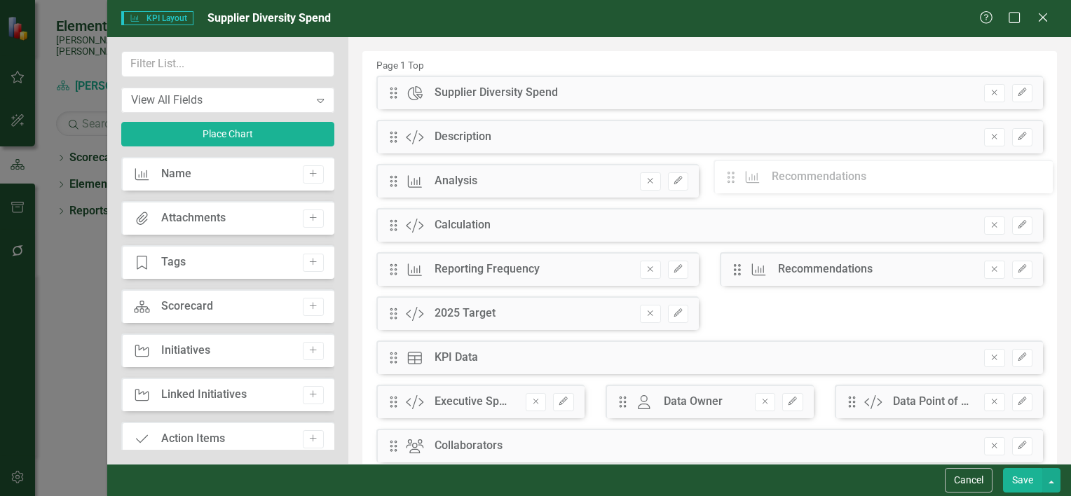
drag, startPoint x: 729, startPoint y: 273, endPoint x: 738, endPoint y: 181, distance: 92.9
click at [738, 181] on div "The fields (or pods) that are available for you to include on the detail page a…" at bounding box center [709, 383] width 722 height 693
drag, startPoint x: 732, startPoint y: 274, endPoint x: 748, endPoint y: 170, distance: 105.1
click at [748, 170] on div "The fields (or pods) that are available for you to include on the detail page a…" at bounding box center [709, 383] width 722 height 693
drag, startPoint x: 392, startPoint y: 231, endPoint x: 391, endPoint y: 320, distance: 89.7
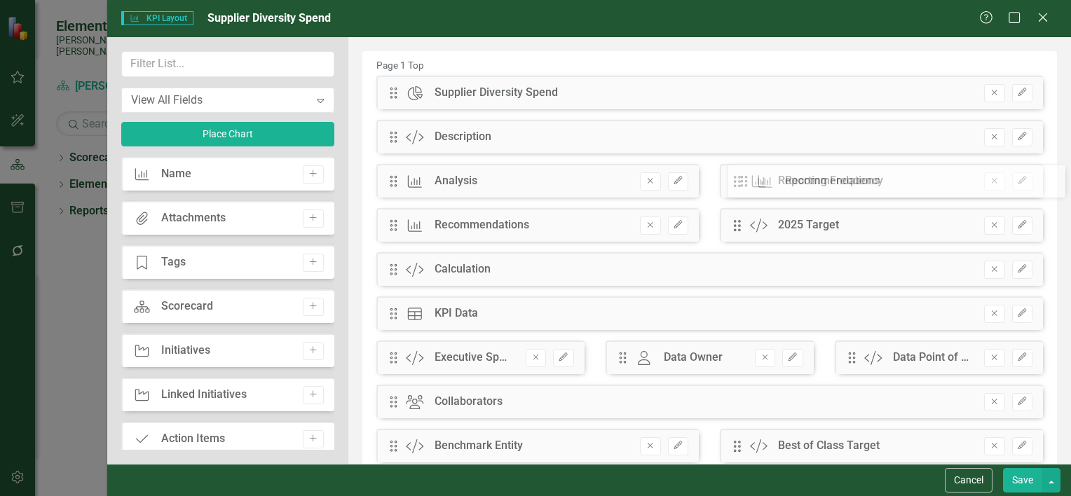
drag, startPoint x: 390, startPoint y: 230, endPoint x: 750, endPoint y: 186, distance: 363.5
click at [750, 186] on div "The fields (or pods) that are available for you to include on the detail page a…" at bounding box center [709, 361] width 722 height 649
click at [1022, 483] on button "Save" at bounding box center [1022, 480] width 39 height 25
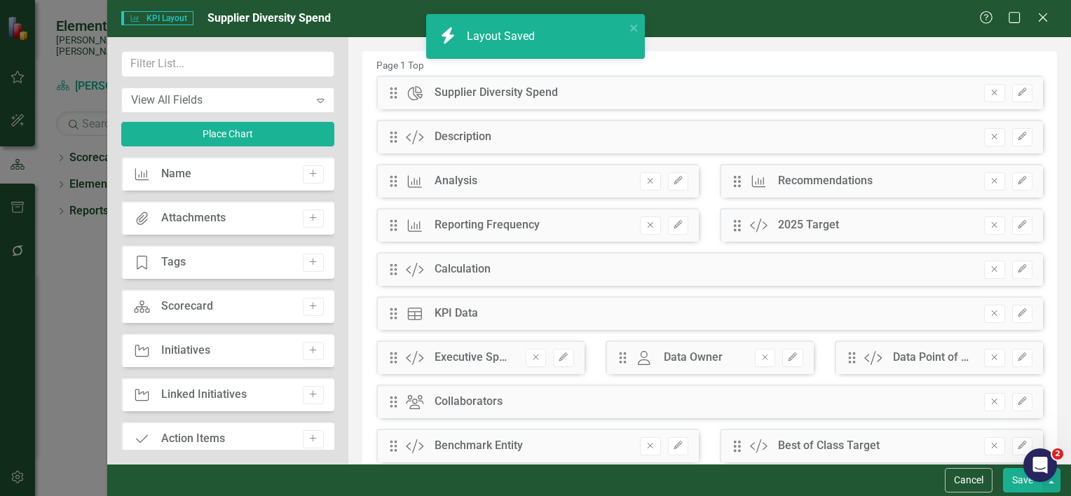
scroll to position [353, 0]
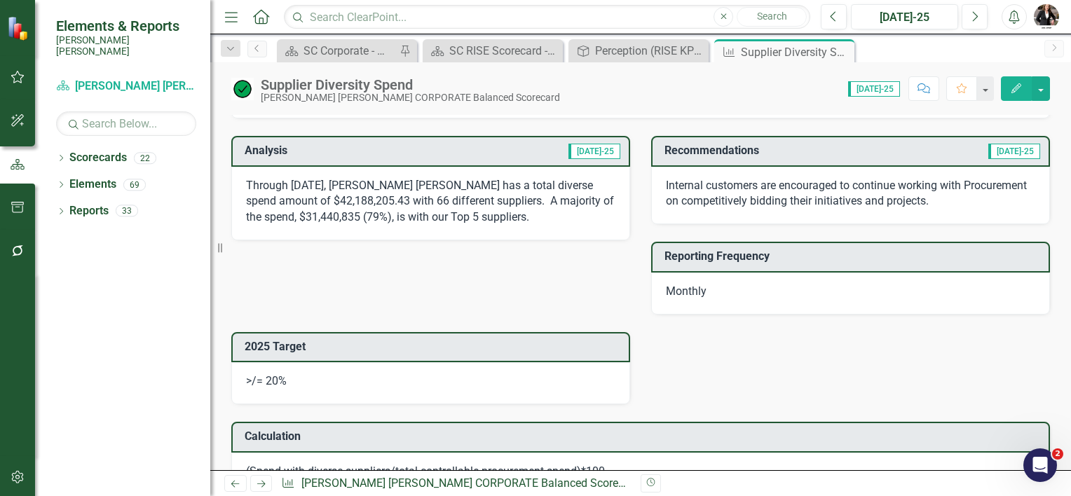
click at [1037, 84] on button "button" at bounding box center [1040, 88] width 18 height 25
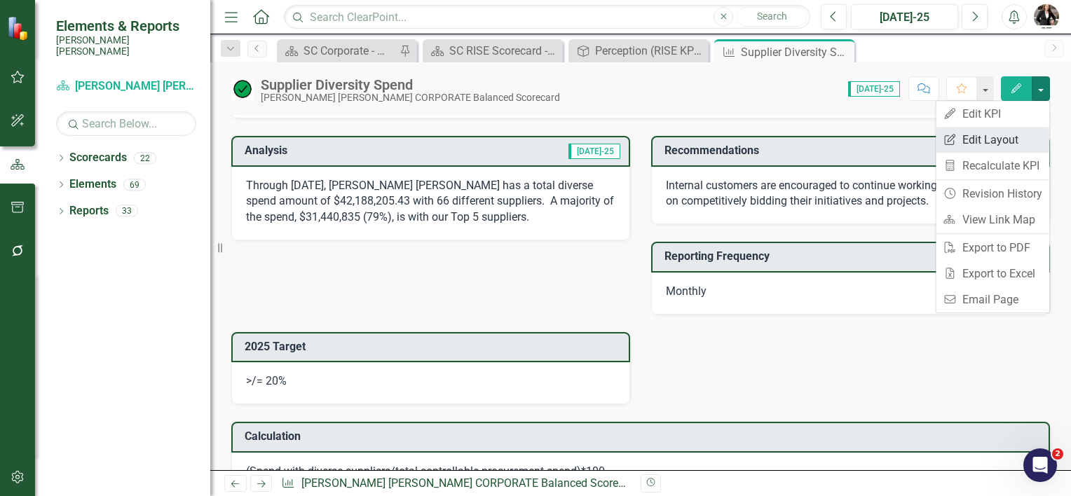
click at [995, 143] on link "Edit Report Edit Layout" at bounding box center [992, 140] width 114 height 26
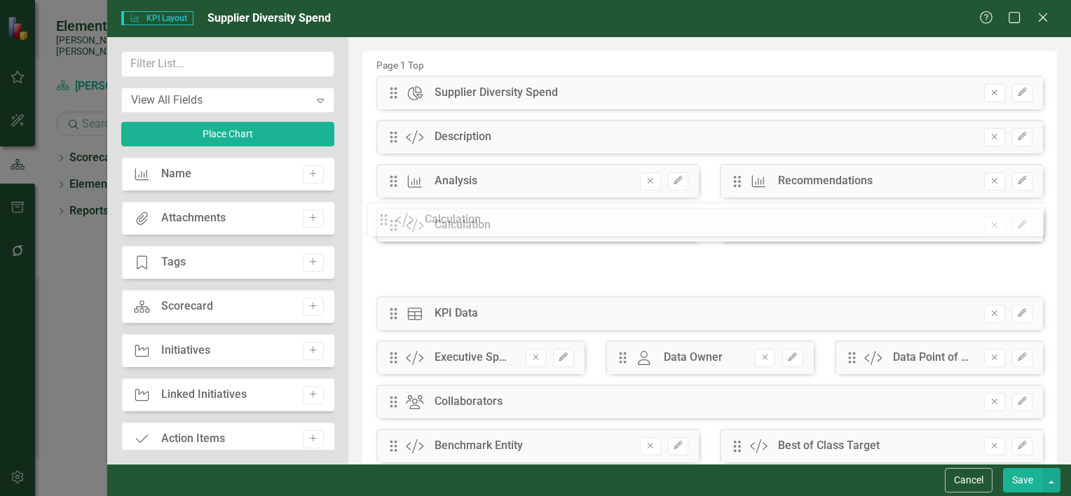
drag, startPoint x: 390, startPoint y: 269, endPoint x: 390, endPoint y: 219, distance: 49.8
click at [390, 219] on div "The fields (or pods) that are available for you to include on the detail page a…" at bounding box center [709, 361] width 722 height 649
click at [1023, 482] on button "Save" at bounding box center [1022, 480] width 39 height 25
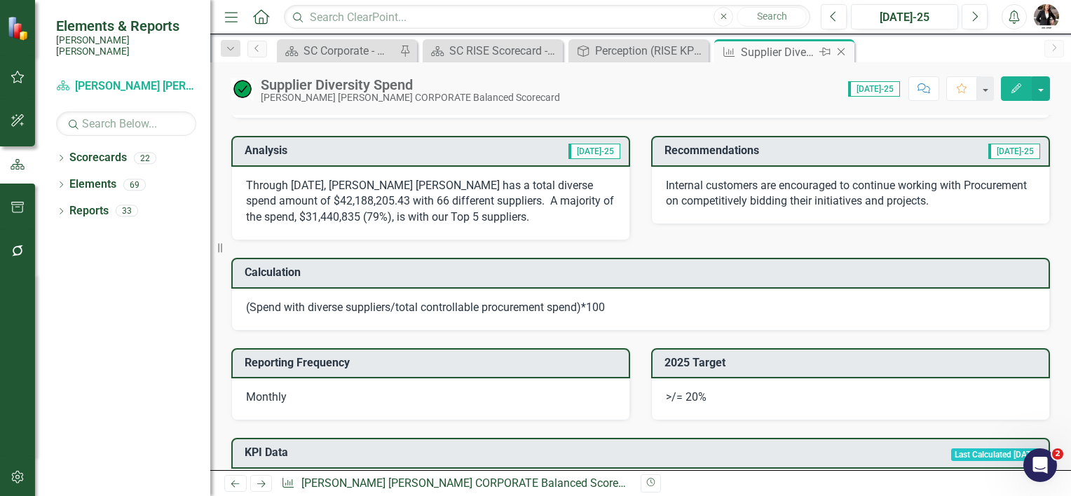
click at [844, 50] on icon "Close" at bounding box center [841, 51] width 14 height 11
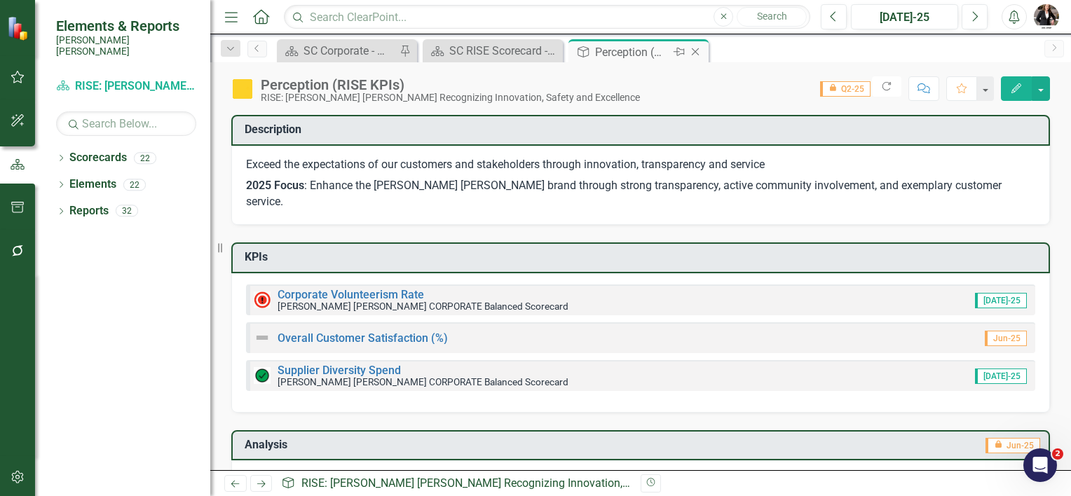
click at [696, 47] on icon "Close" at bounding box center [695, 51] width 14 height 11
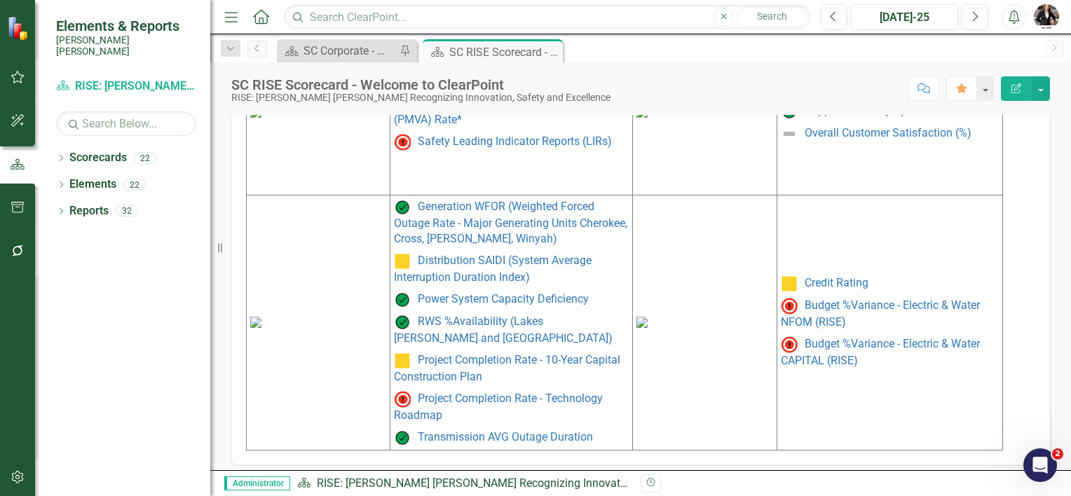
scroll to position [797, 0]
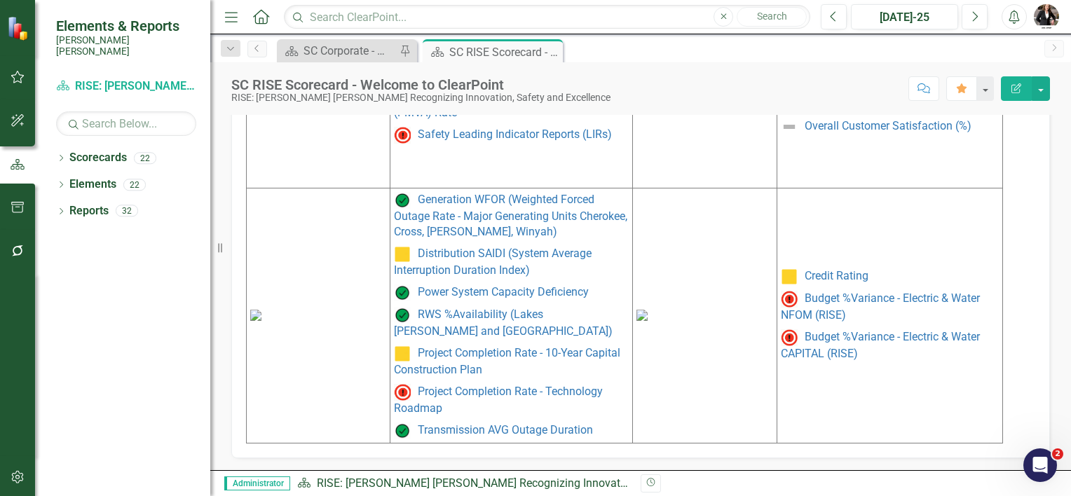
click at [261, 321] on img at bounding box center [255, 315] width 11 height 11
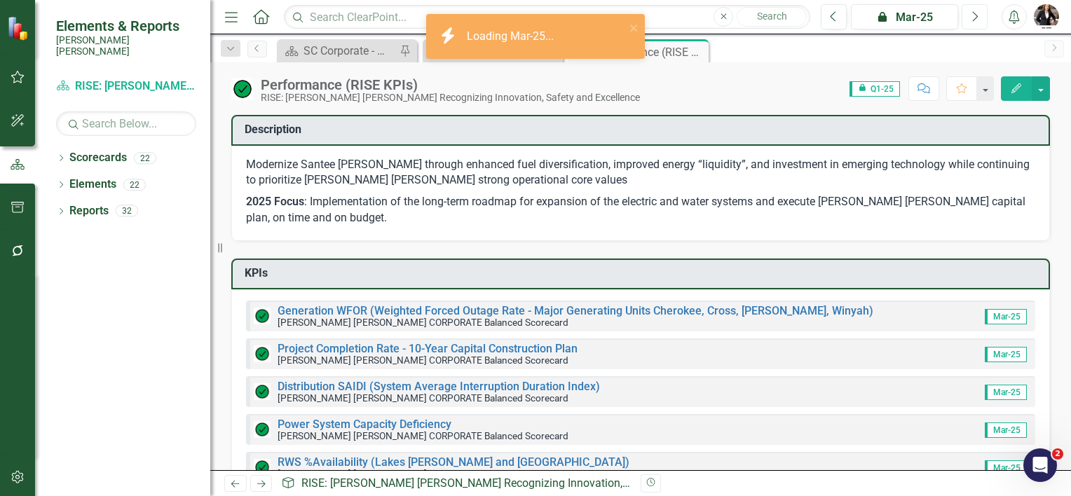
click at [980, 14] on button "Next" at bounding box center [974, 16] width 26 height 25
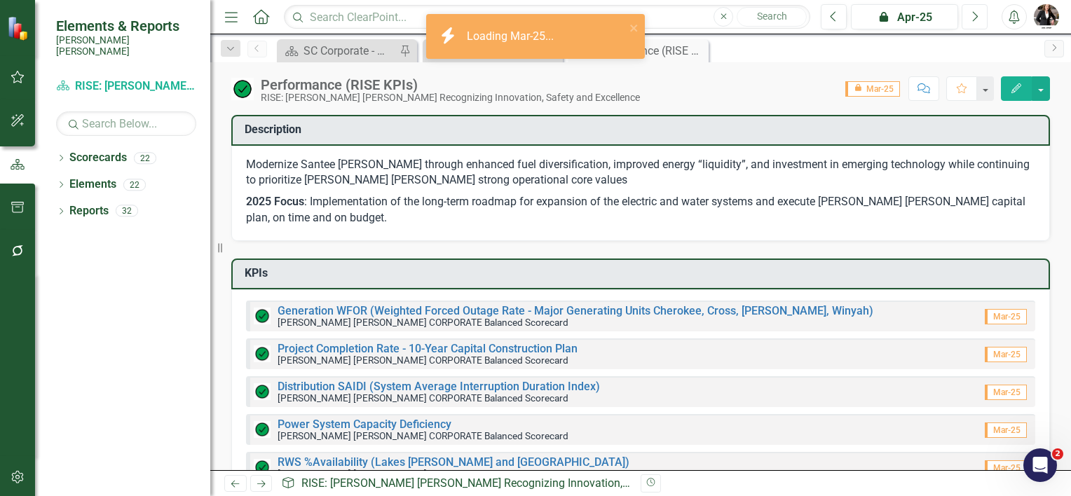
click at [978, 14] on button "Next" at bounding box center [974, 16] width 26 height 25
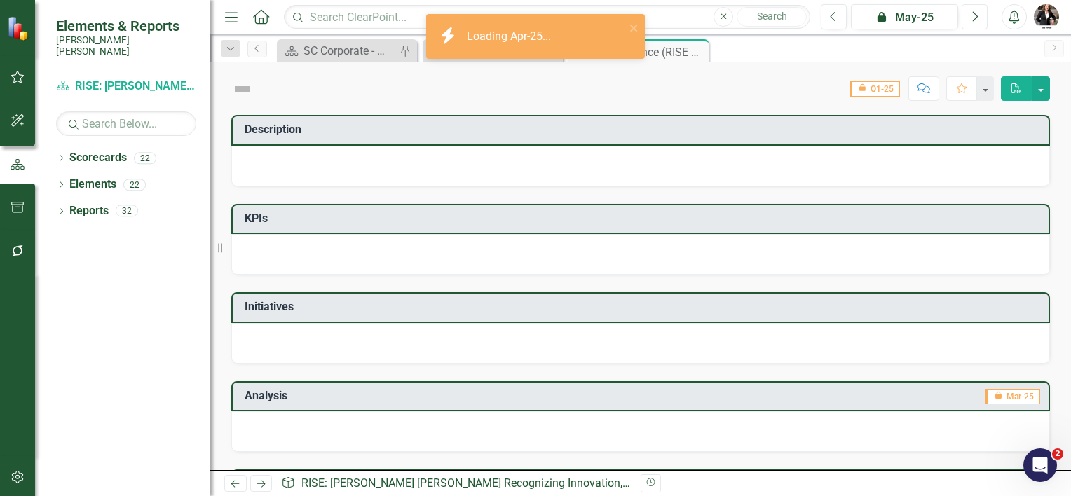
click at [978, 14] on button "Next" at bounding box center [974, 16] width 26 height 25
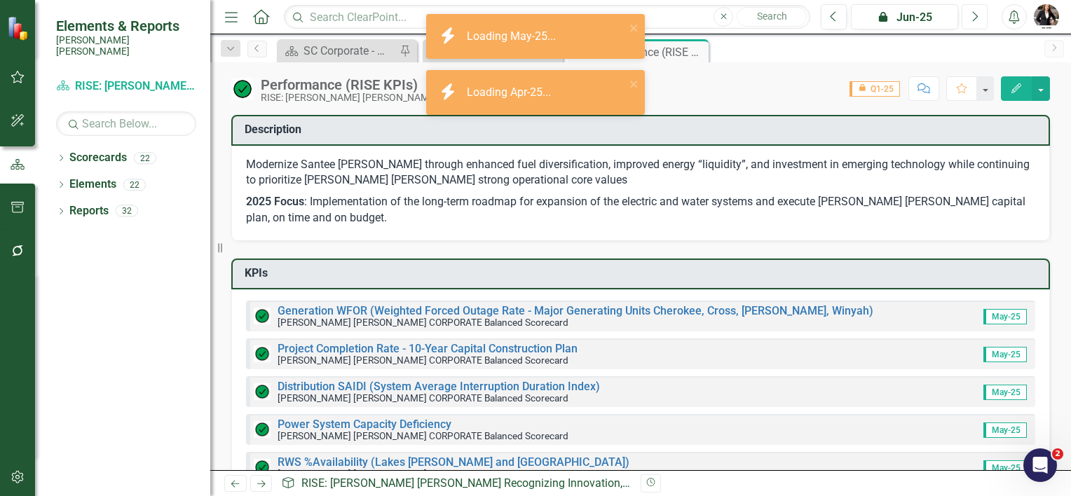
click at [978, 14] on button "Next" at bounding box center [974, 16] width 26 height 25
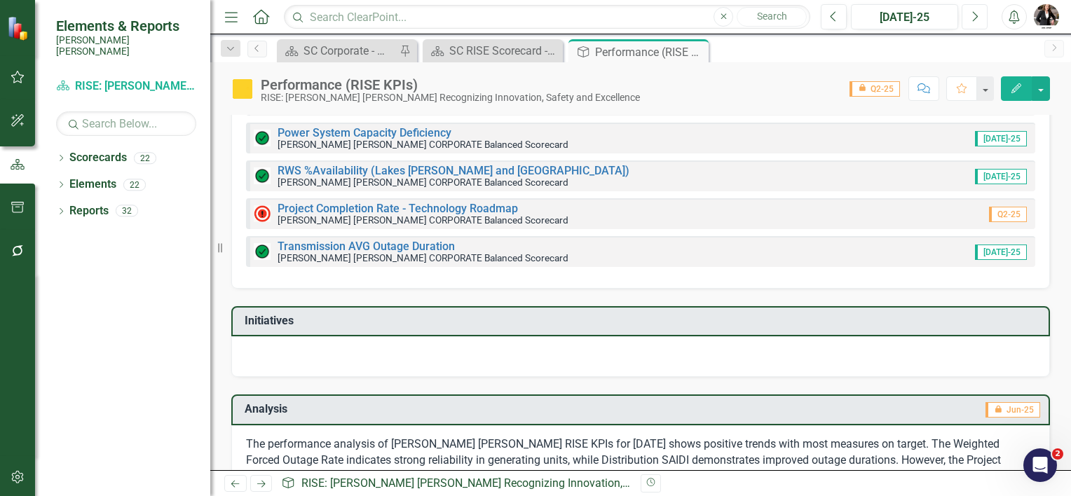
scroll to position [350, 0]
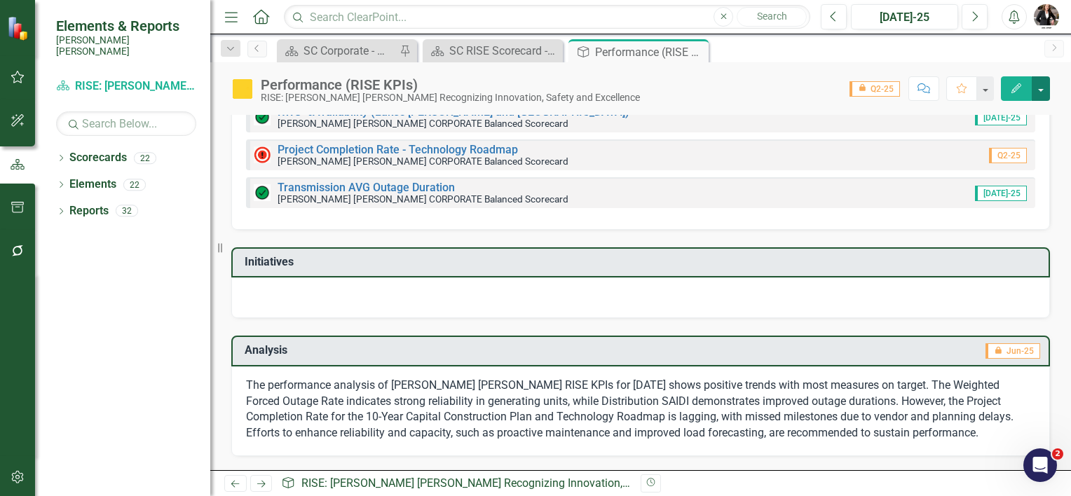
click at [1038, 86] on button "button" at bounding box center [1040, 88] width 18 height 25
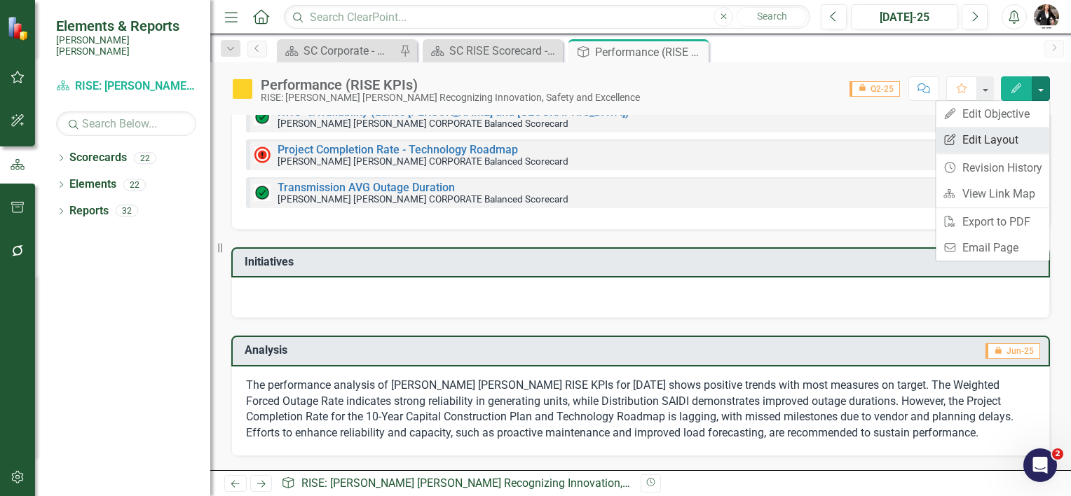
click at [994, 139] on link "Edit Report Edit Layout" at bounding box center [992, 140] width 114 height 26
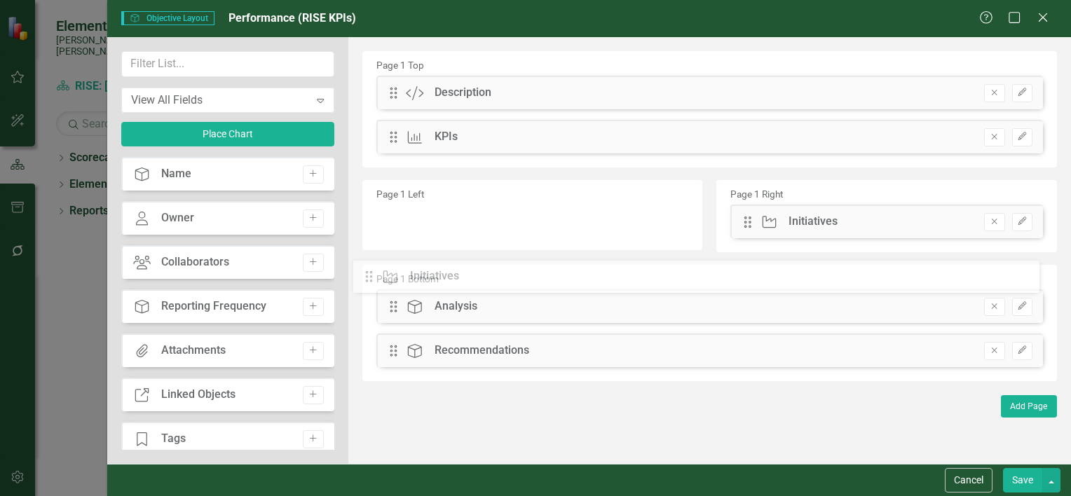
drag, startPoint x: 387, startPoint y: 182, endPoint x: 373, endPoint y: 277, distance: 96.3
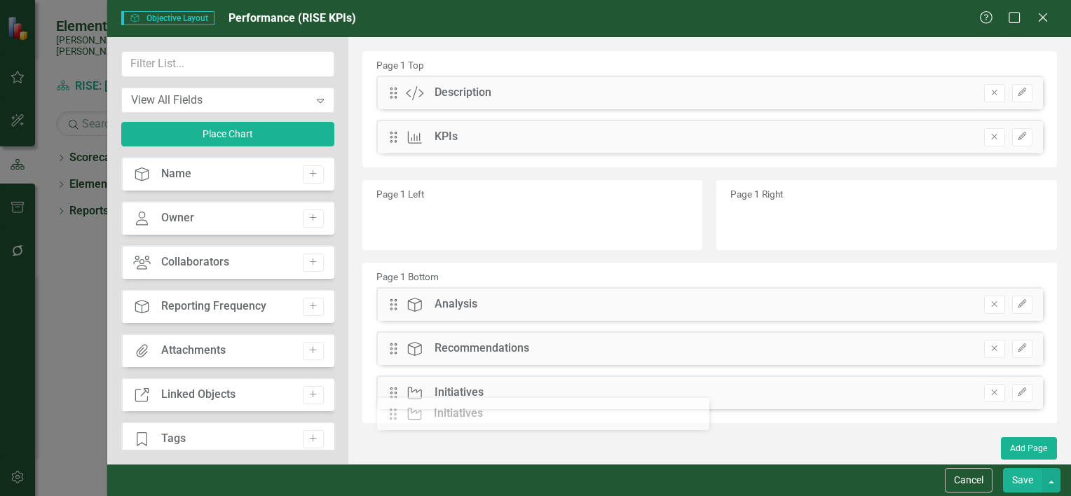
drag, startPoint x: 745, startPoint y: 223, endPoint x: 401, endPoint y: 415, distance: 394.0
click at [1027, 480] on button "Save" at bounding box center [1022, 480] width 39 height 25
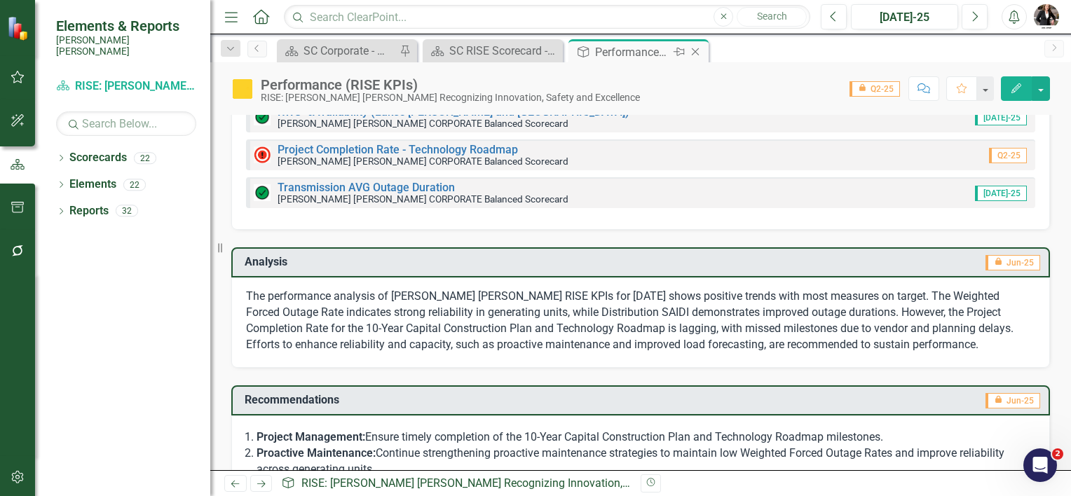
click at [696, 53] on icon at bounding box center [696, 52] width 8 height 8
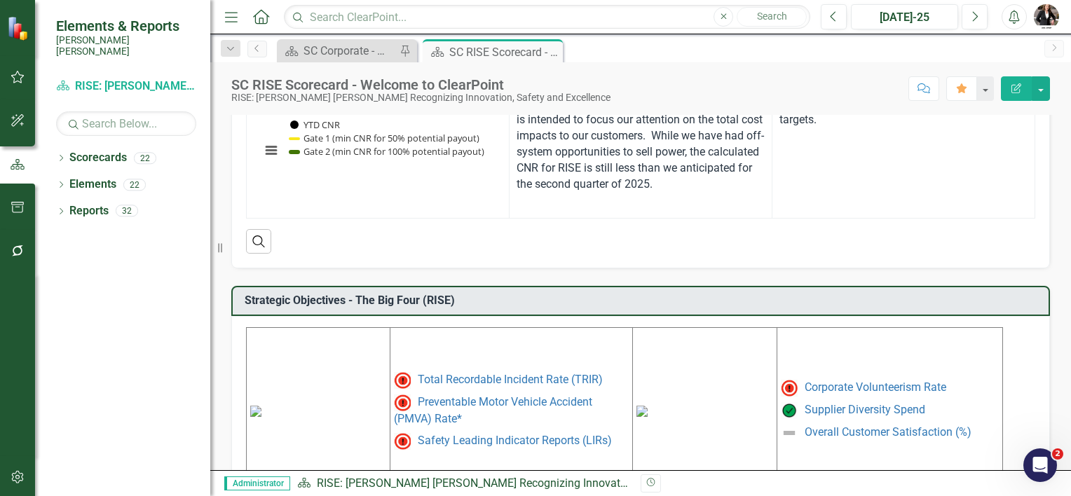
scroll to position [797, 0]
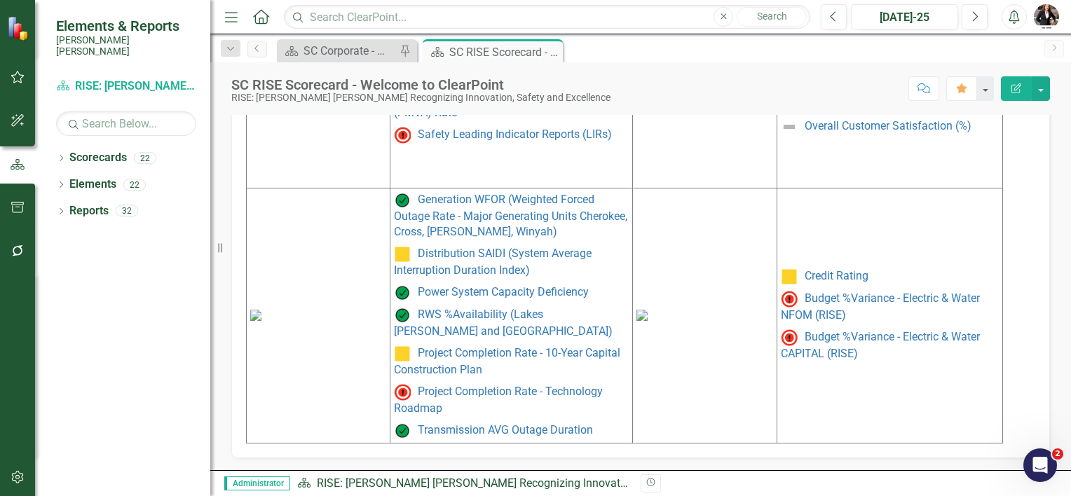
click at [647, 310] on img at bounding box center [641, 315] width 11 height 11
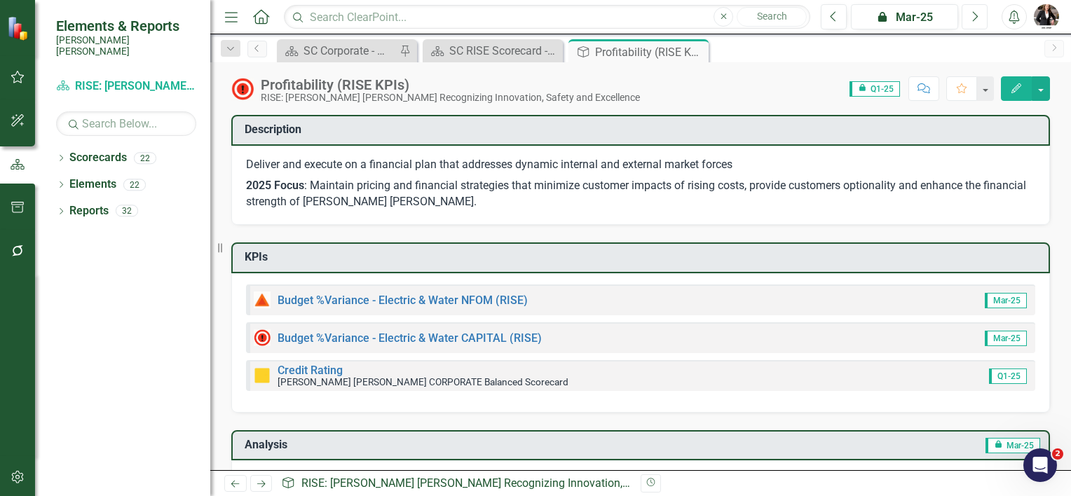
click at [979, 9] on button "Next" at bounding box center [974, 16] width 26 height 25
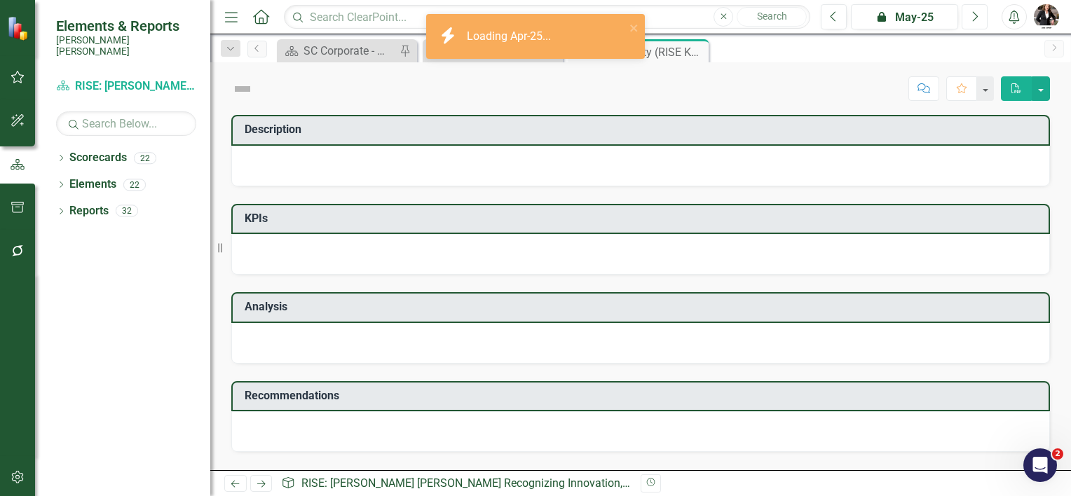
click at [979, 9] on button "Next" at bounding box center [974, 16] width 26 height 25
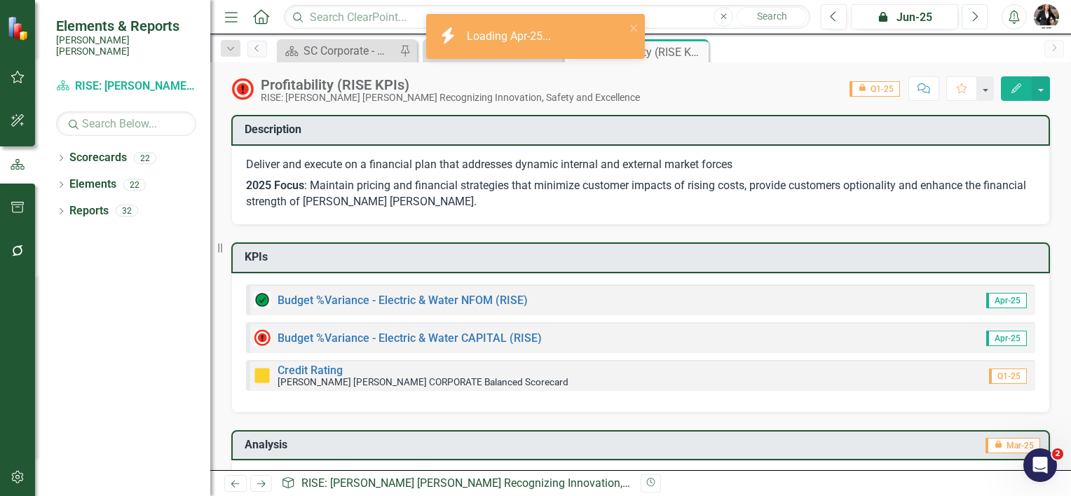
click at [979, 9] on button "Next" at bounding box center [974, 16] width 26 height 25
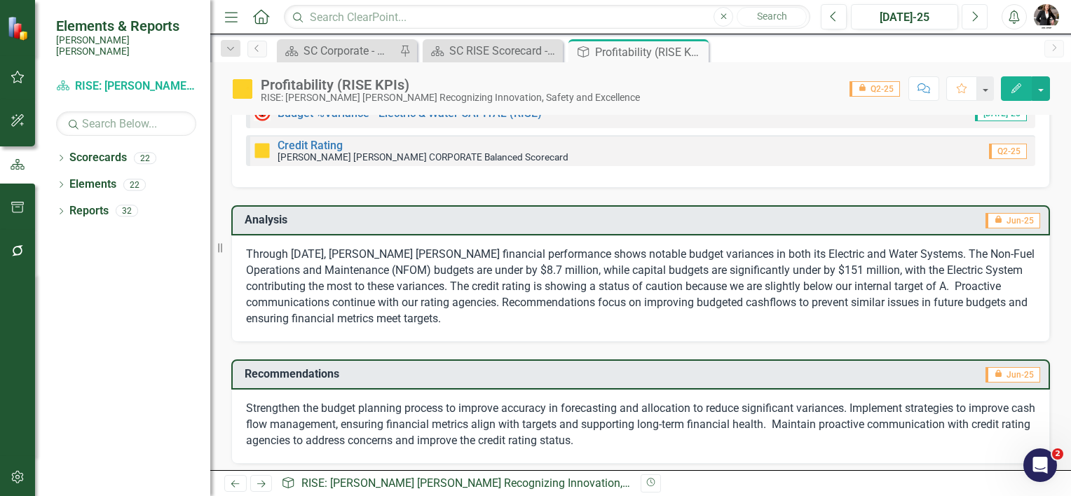
scroll to position [228, 0]
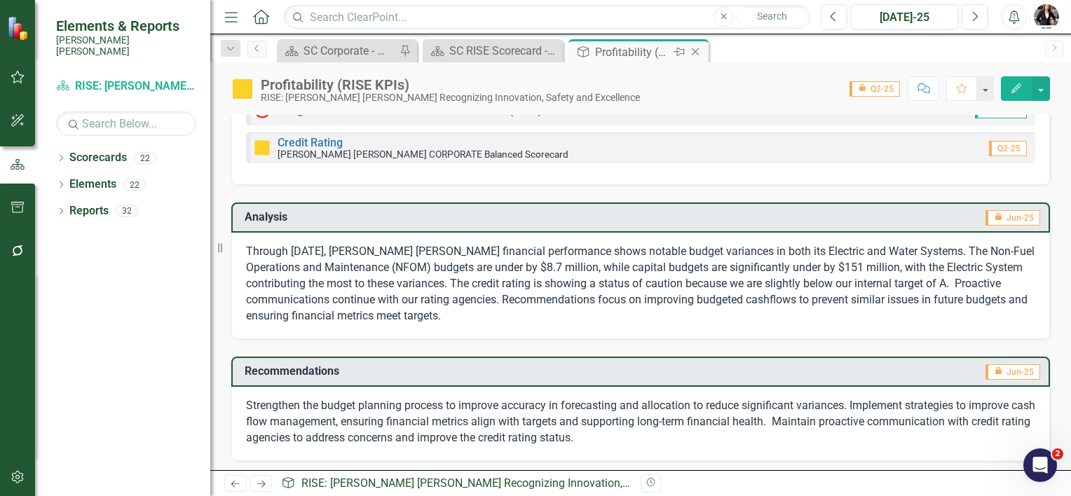
click at [695, 53] on icon "Close" at bounding box center [695, 51] width 14 height 11
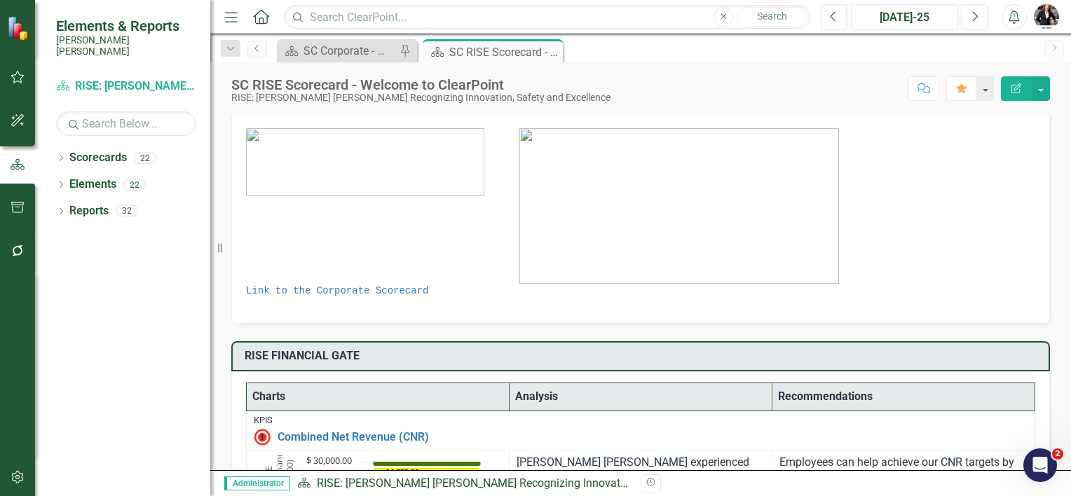
scroll to position [420, 0]
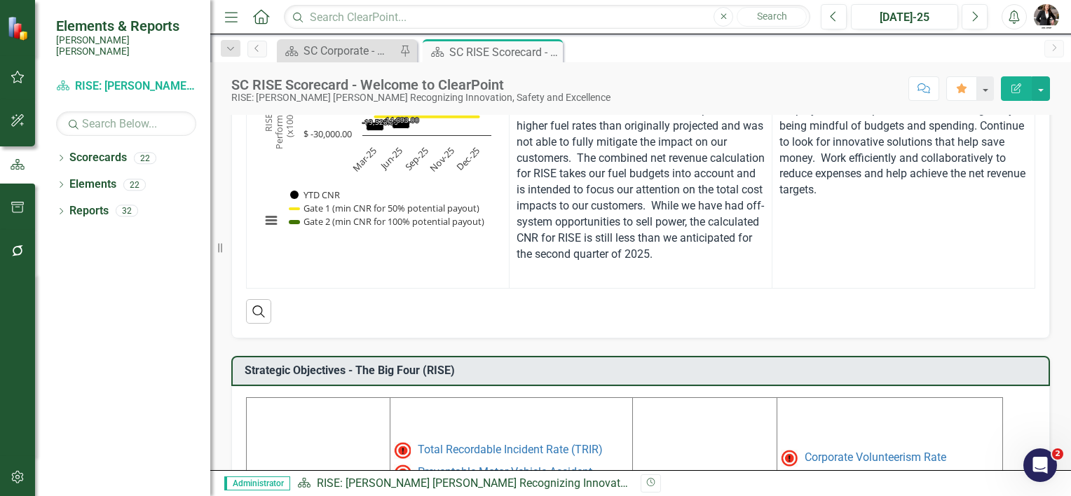
click at [261, 476] on img at bounding box center [255, 481] width 11 height 11
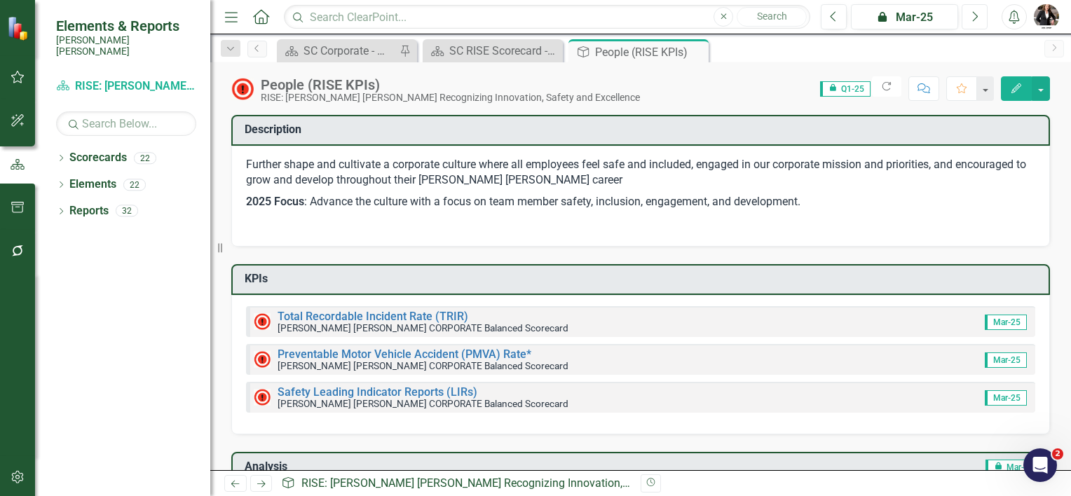
click at [981, 14] on button "Next" at bounding box center [974, 16] width 26 height 25
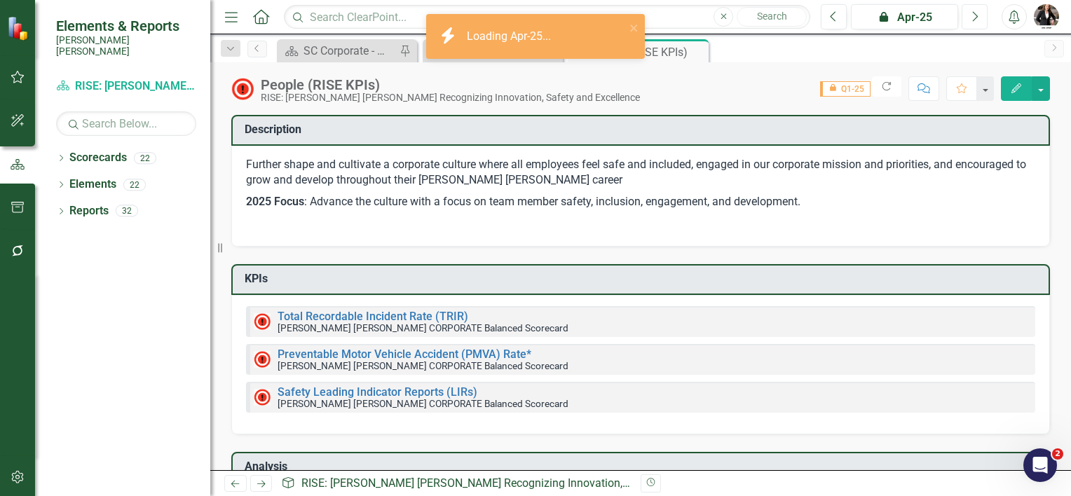
click at [981, 14] on button "Next" at bounding box center [974, 16] width 26 height 25
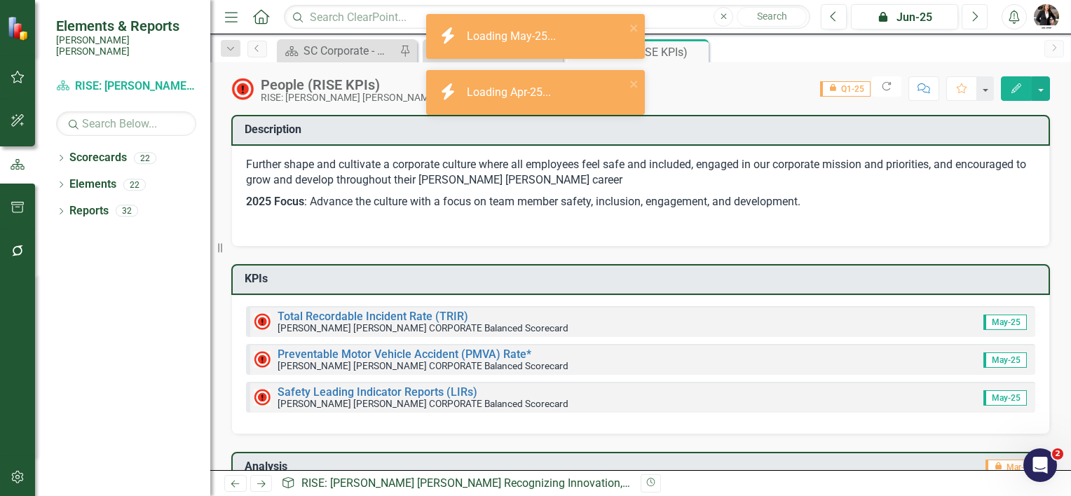
click at [981, 14] on button "Next" at bounding box center [974, 16] width 26 height 25
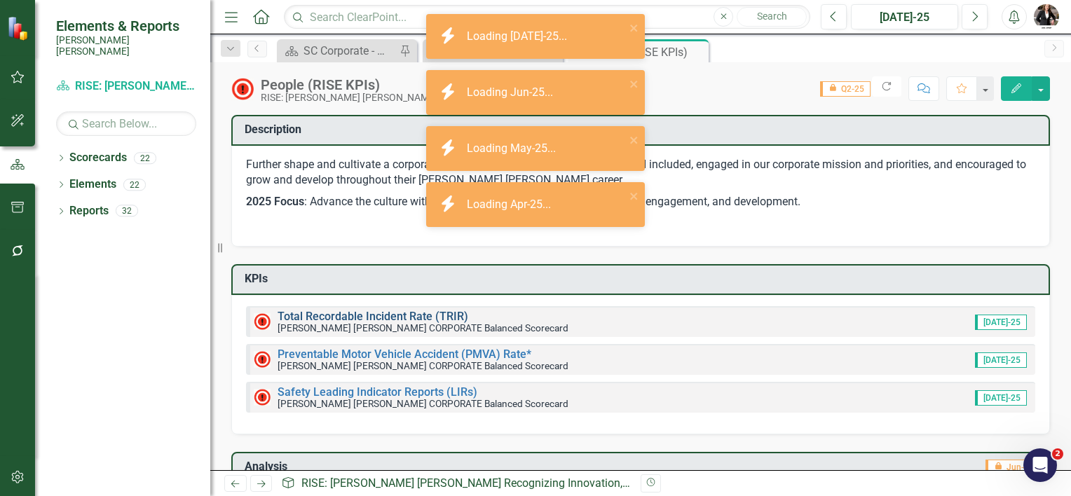
click at [395, 313] on link "Total Recordable Incident Rate (TRIR)" at bounding box center [372, 316] width 191 height 13
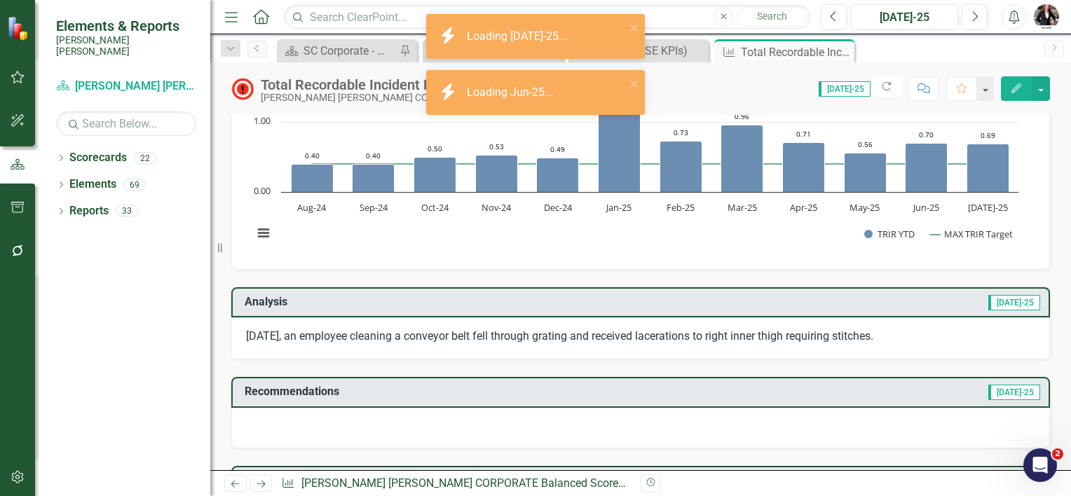
scroll to position [280, 0]
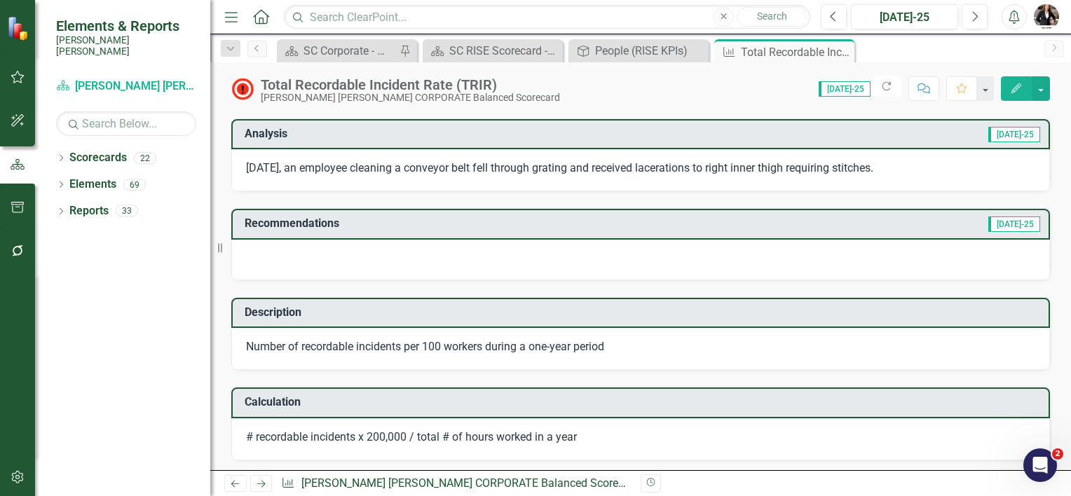
click at [922, 81] on button "Comment" at bounding box center [923, 88] width 31 height 25
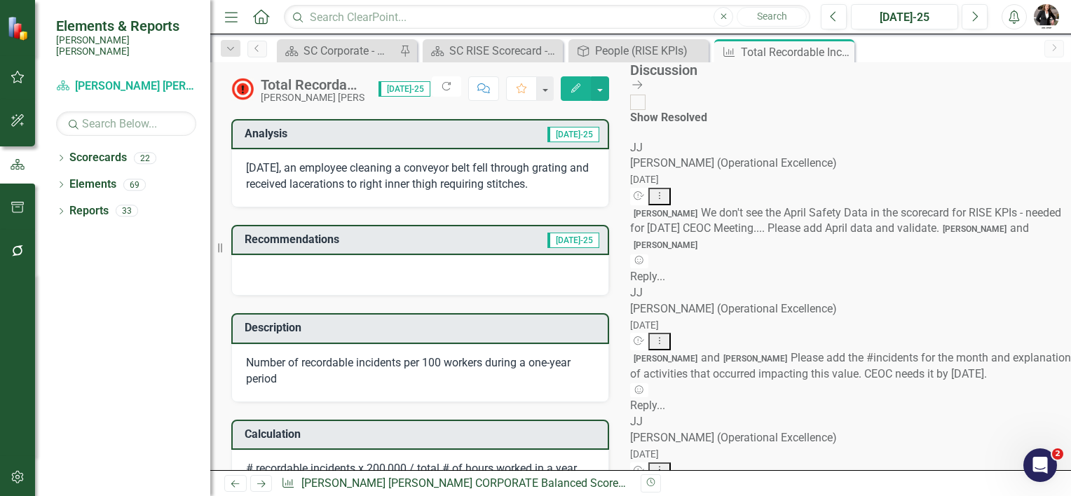
scroll to position [376, 0]
type textarea "@[PERSON_NAME] (Occupational Safety) do you have any recommendations from safet…"
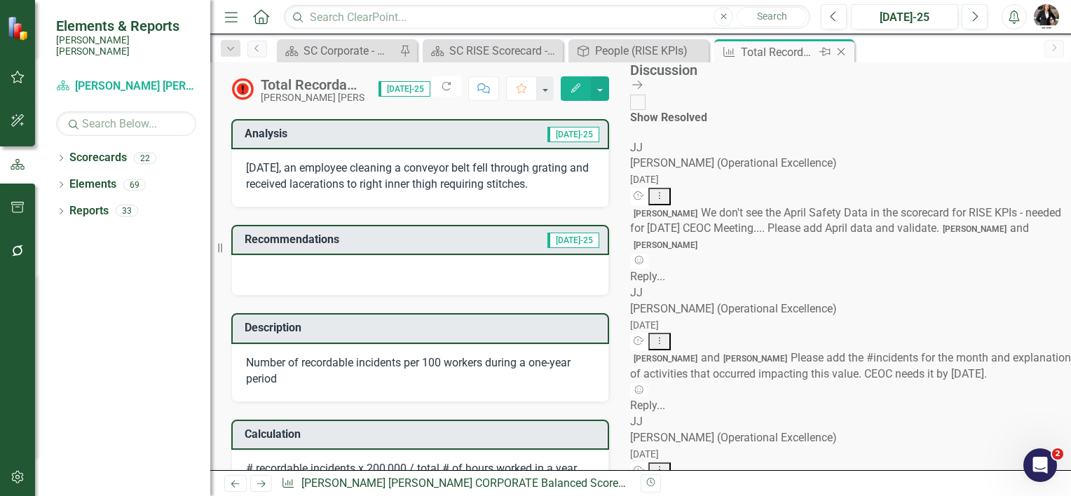
click at [838, 49] on icon at bounding box center [841, 52] width 8 height 8
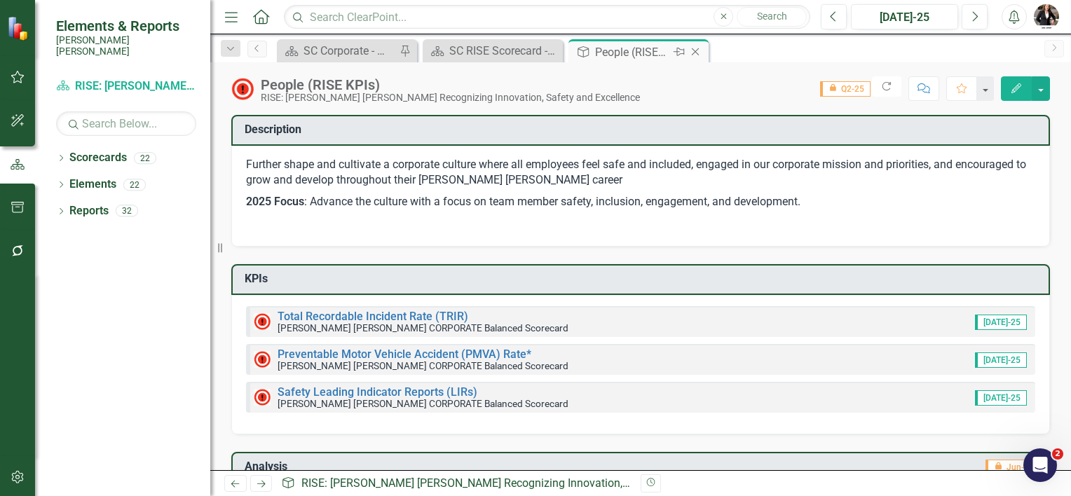
click at [695, 50] on icon "Close" at bounding box center [695, 51] width 14 height 11
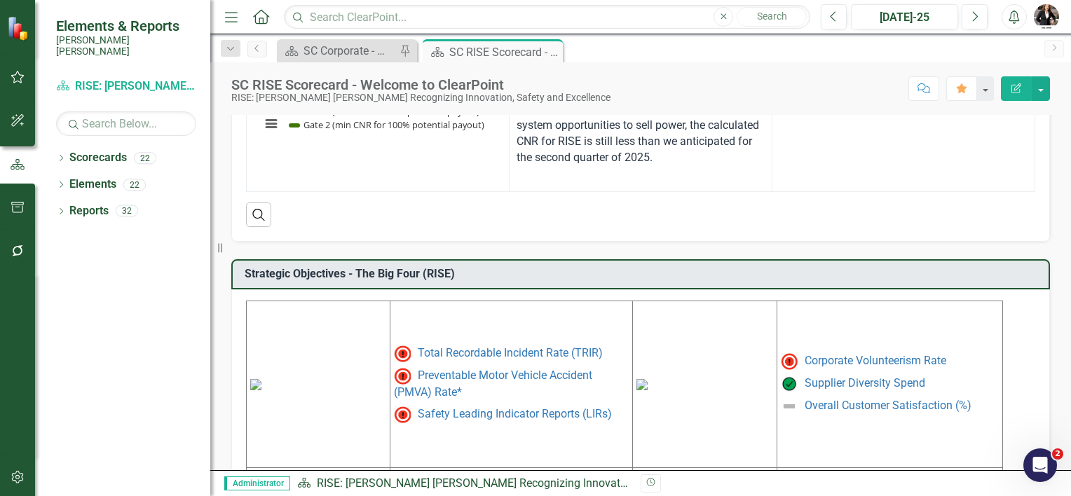
scroll to position [237, 0]
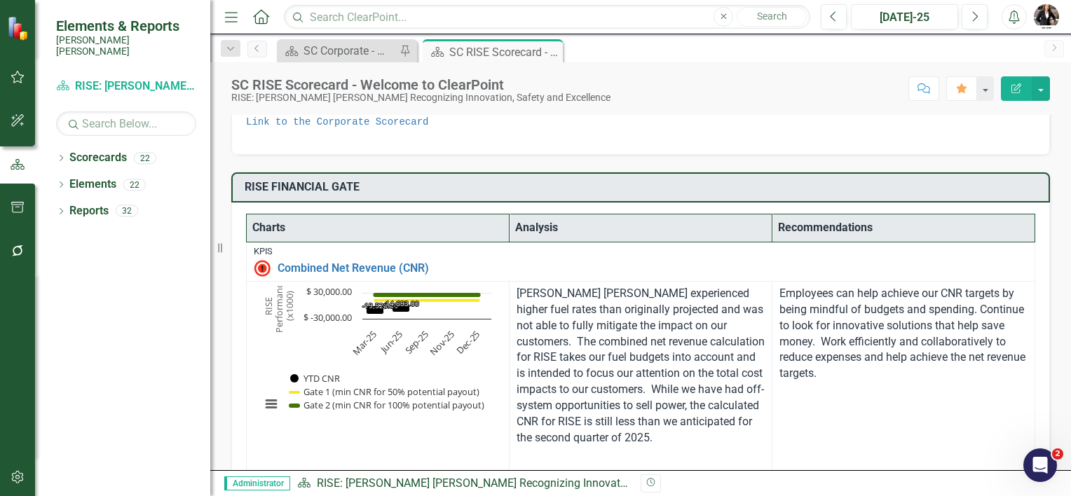
click at [0, 0] on icon "Close" at bounding box center [0, 0] width 0 height 0
